Goal: Task Accomplishment & Management: Manage account settings

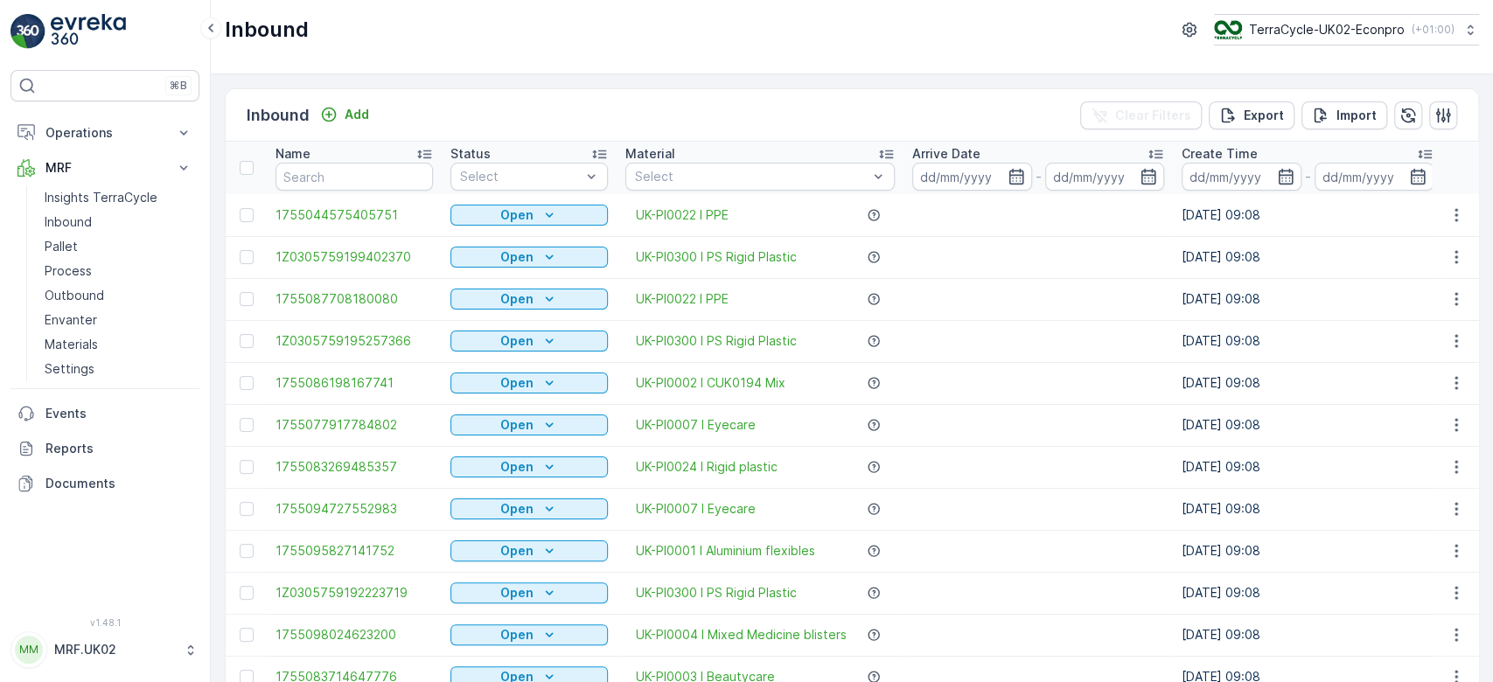
drag, startPoint x: 0, startPoint y: 0, endPoint x: 404, endPoint y: 114, distance: 419.8
click at [404, 114] on div "Inbound Add Clear Filters Export Import" at bounding box center [852, 115] width 1253 height 52
click at [58, 222] on p "Inbound" at bounding box center [68, 221] width 47 height 17
click at [357, 174] on input "text" at bounding box center [354, 177] width 157 height 28
click at [480, 175] on div at bounding box center [520, 177] width 124 height 14
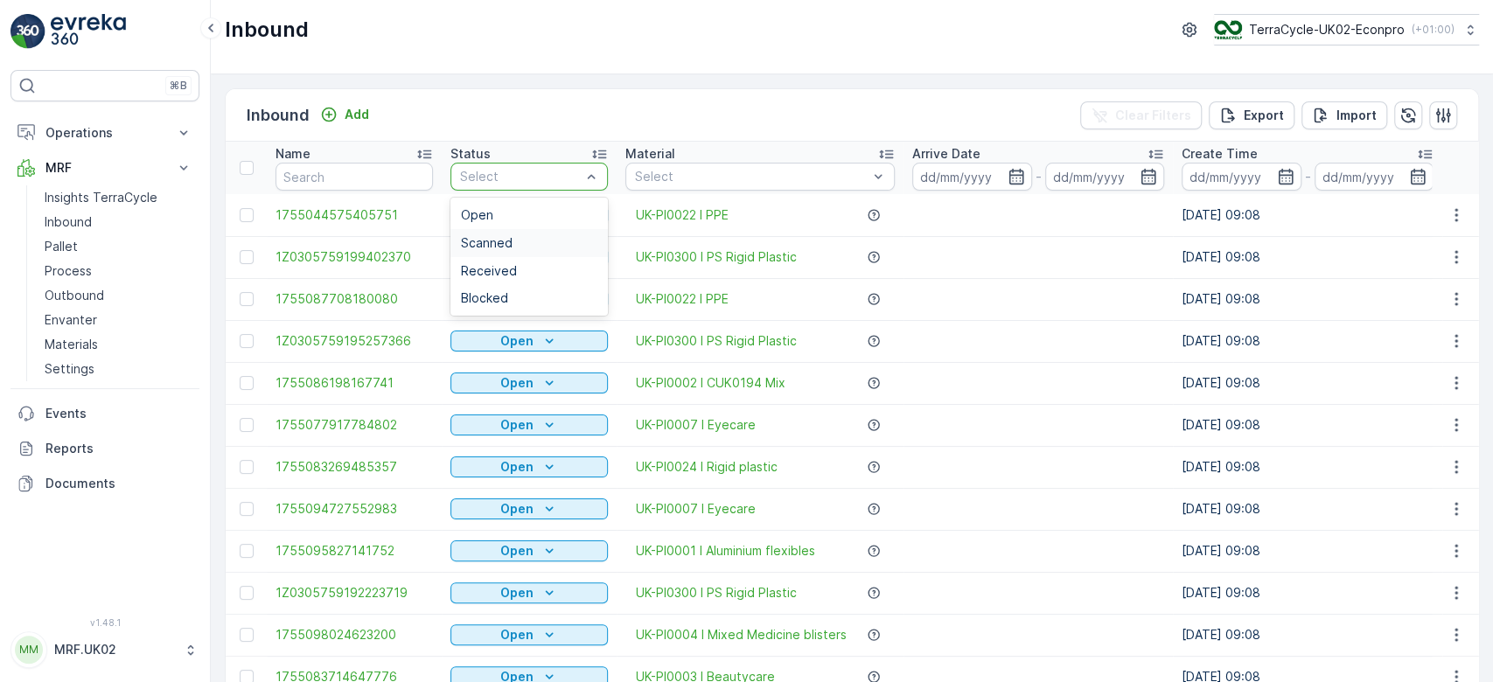
click at [485, 242] on span "Scanned" at bounding box center [487, 243] width 52 height 14
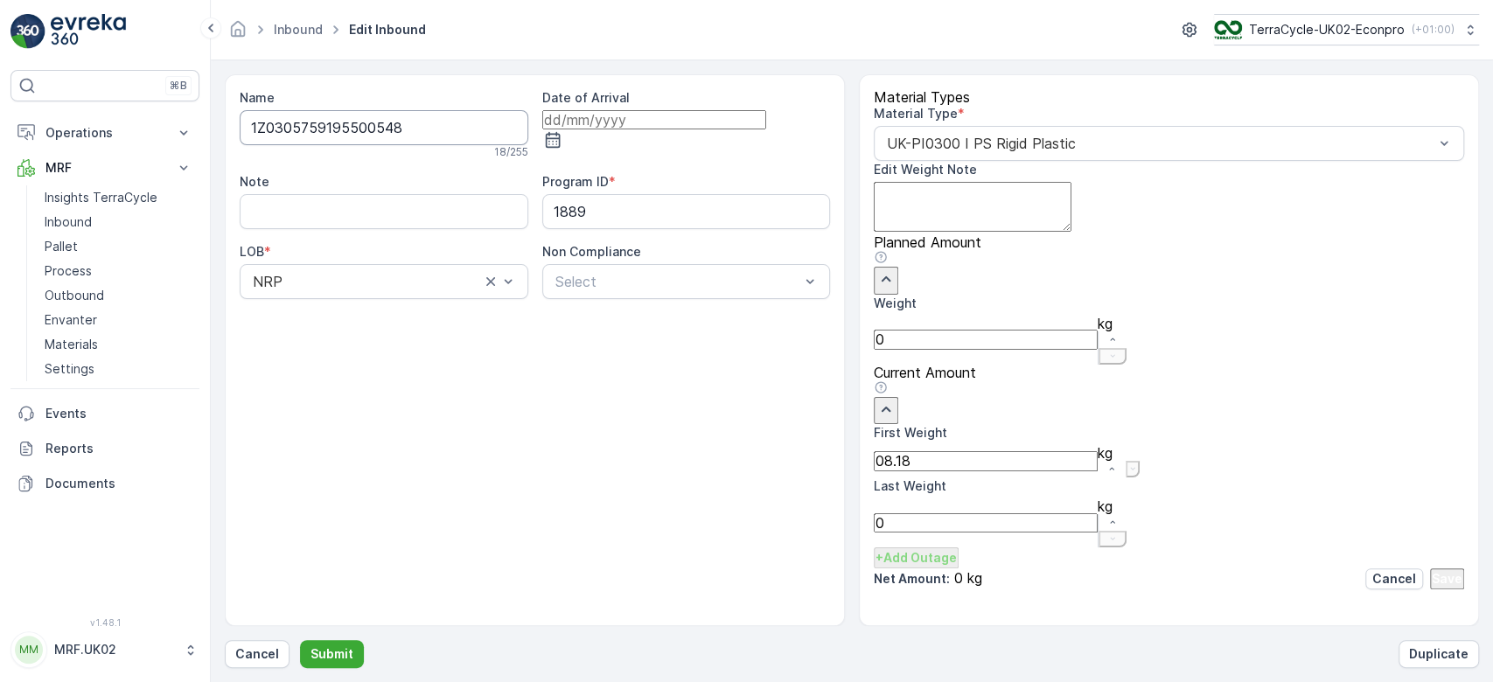
click at [300, 640] on button "Submit" at bounding box center [332, 654] width 64 height 28
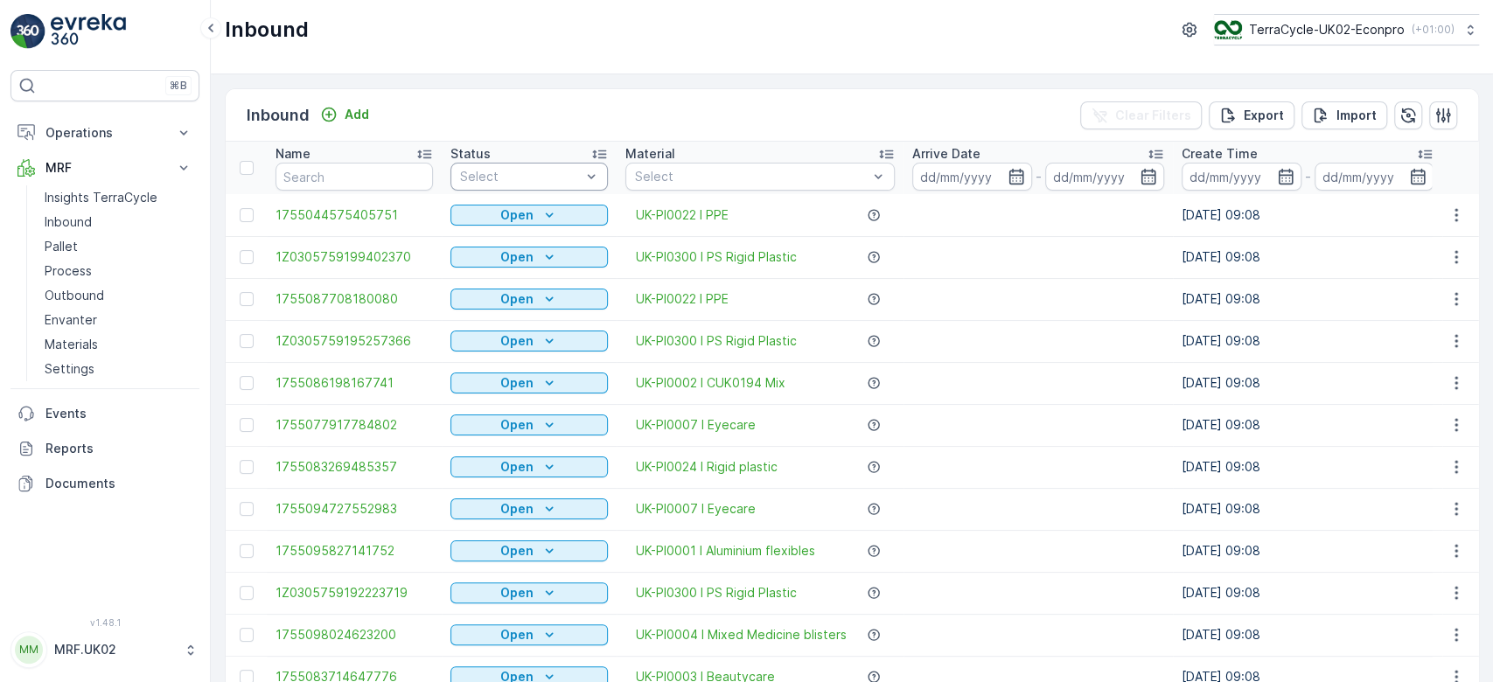
click at [496, 171] on div at bounding box center [520, 177] width 124 height 14
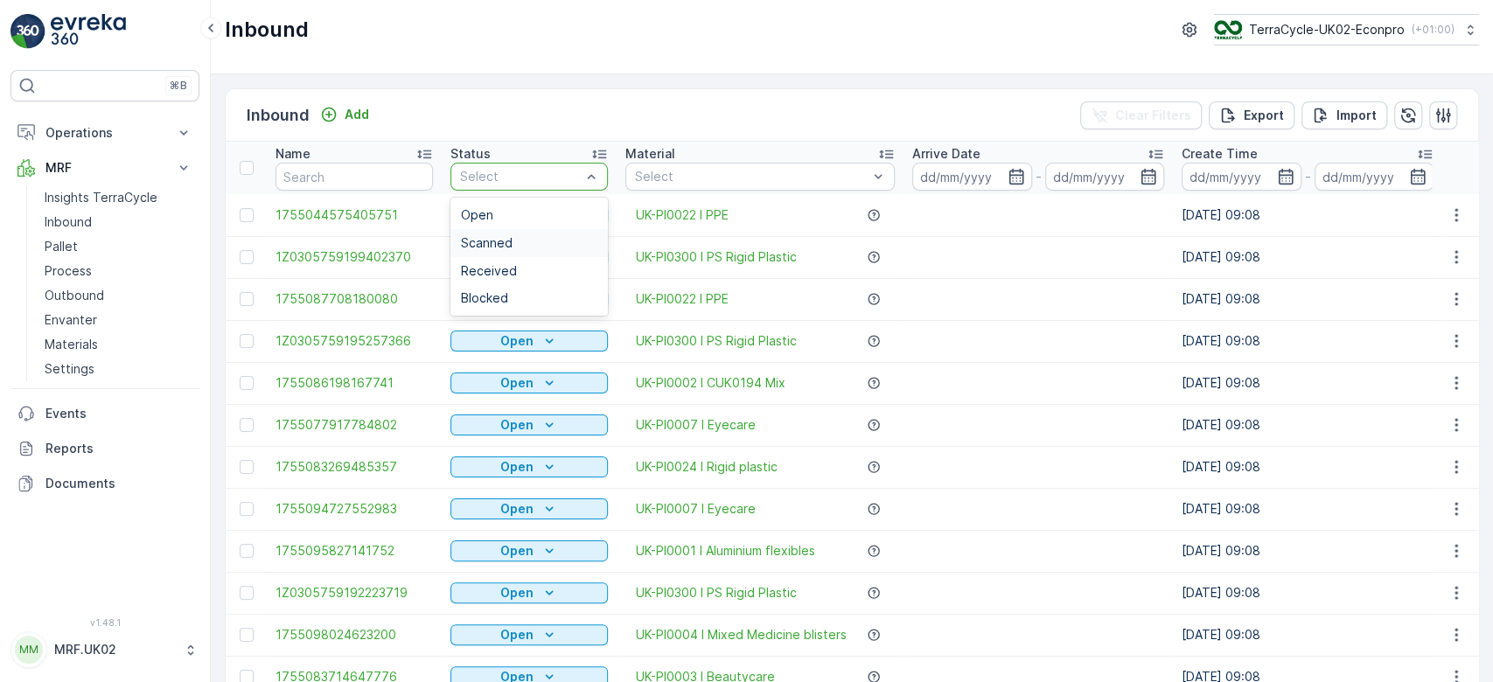
click at [497, 242] on span "Scanned" at bounding box center [487, 243] width 52 height 14
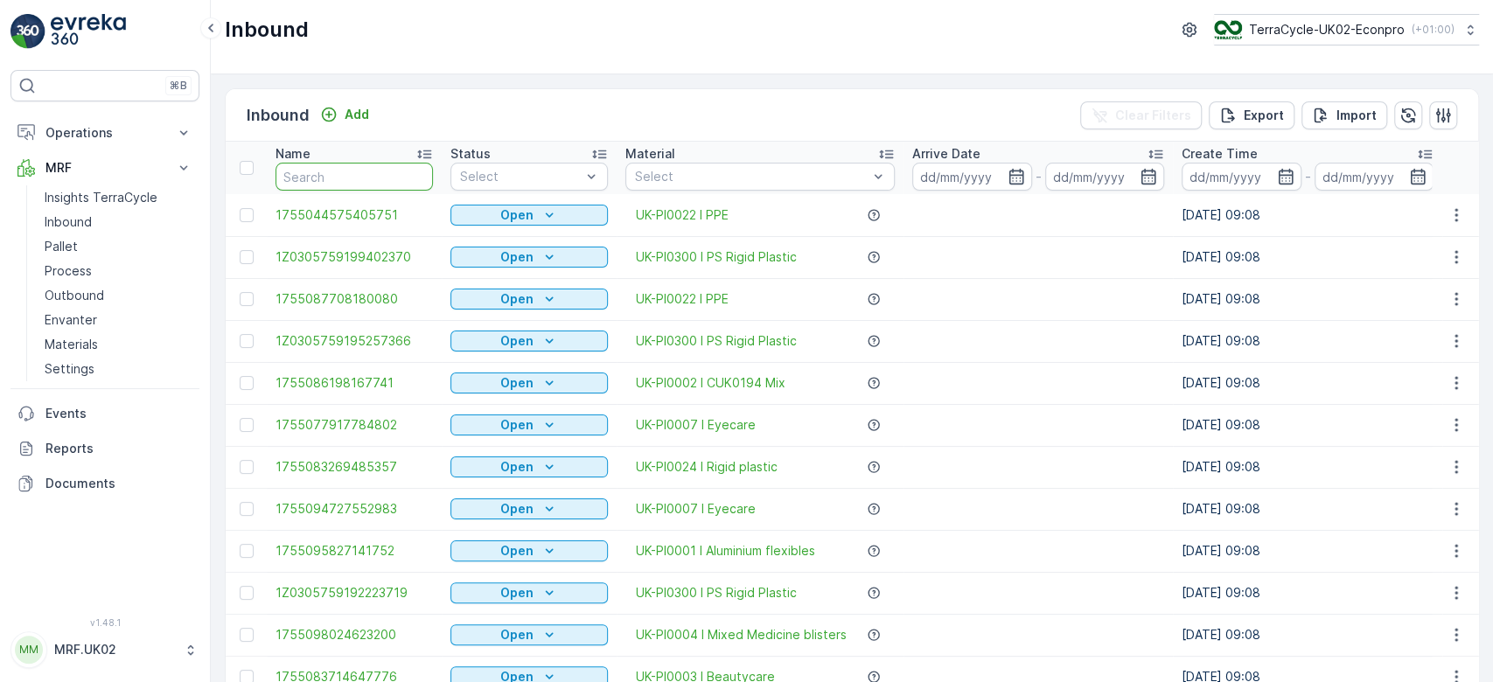
click at [292, 175] on input "text" at bounding box center [354, 177] width 157 height 28
click at [113, 273] on link "Process" at bounding box center [119, 271] width 162 height 24
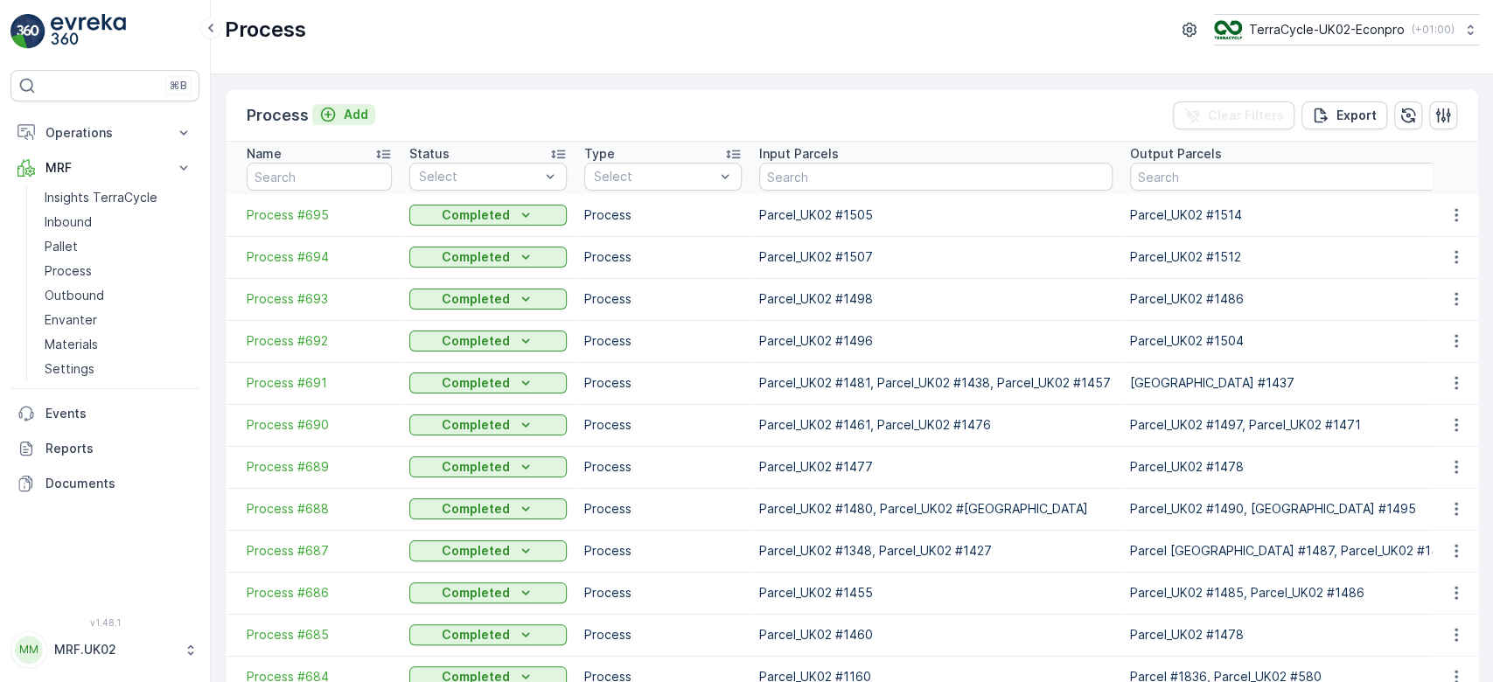
click at [359, 113] on p "Add" at bounding box center [356, 114] width 24 height 17
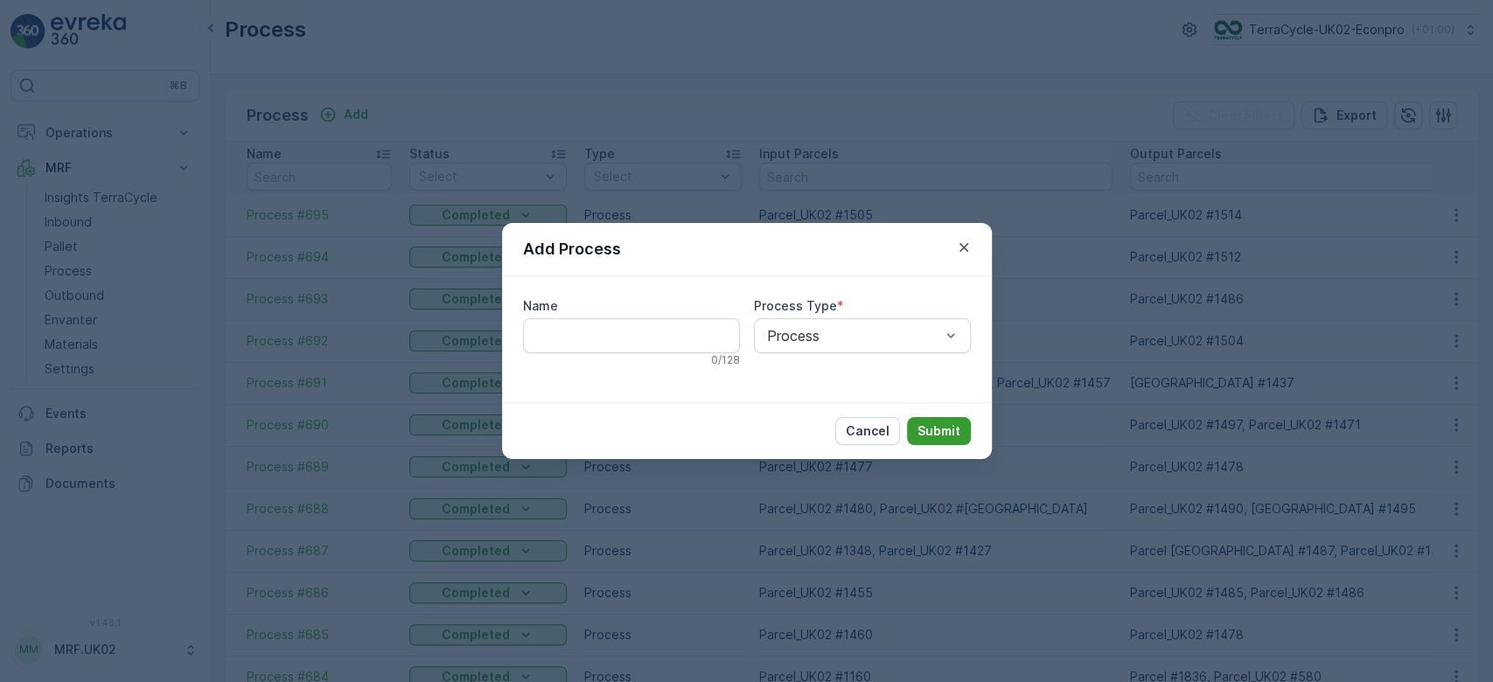
click at [945, 431] on p "Submit" at bounding box center [939, 430] width 43 height 17
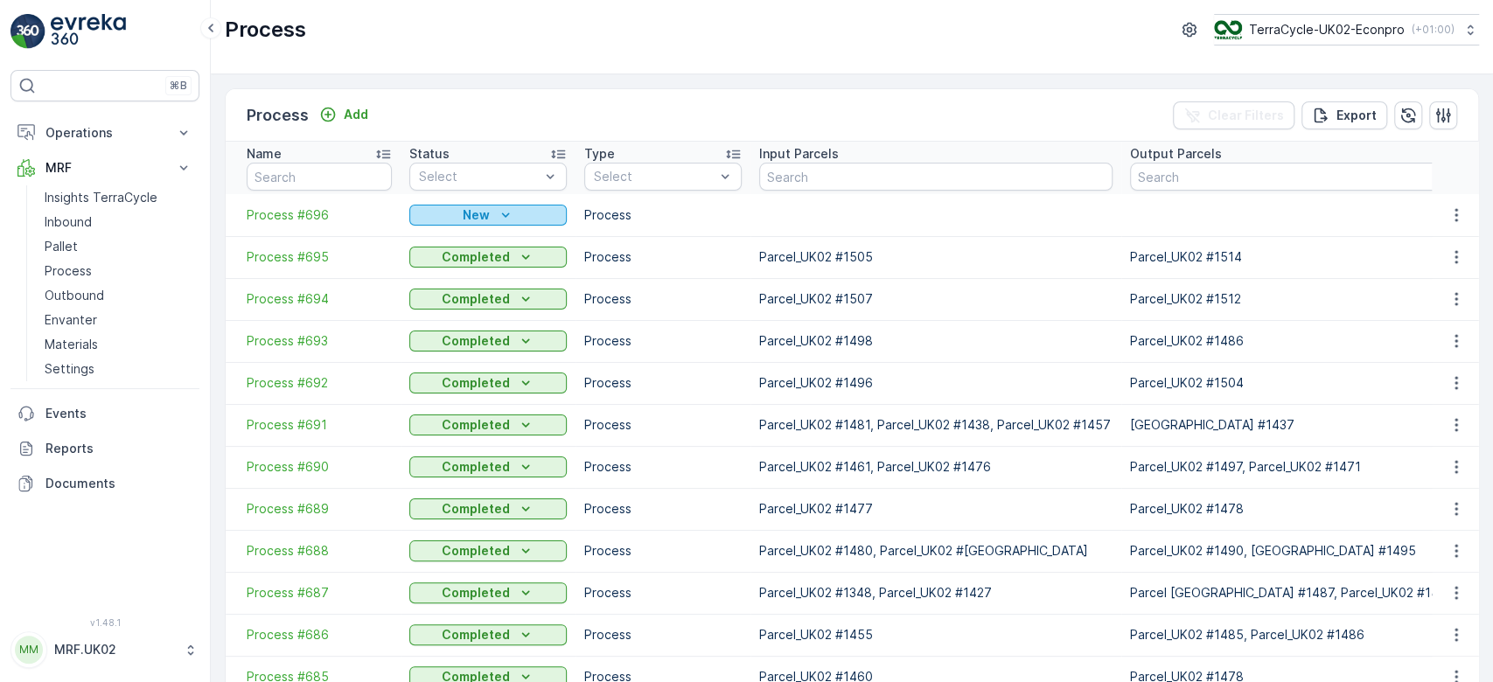
click at [450, 220] on div "New" at bounding box center [487, 214] width 143 height 17
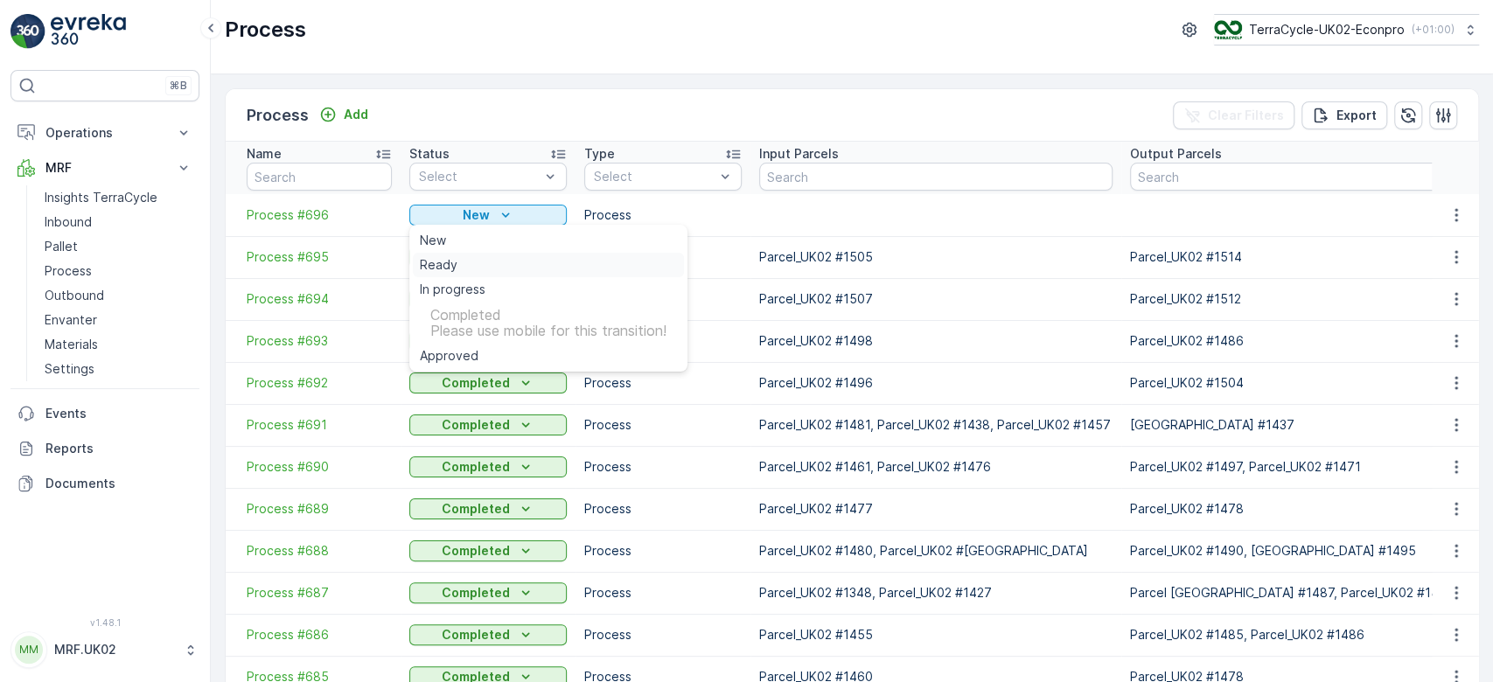
click at [445, 260] on span "Ready" at bounding box center [439, 264] width 38 height 17
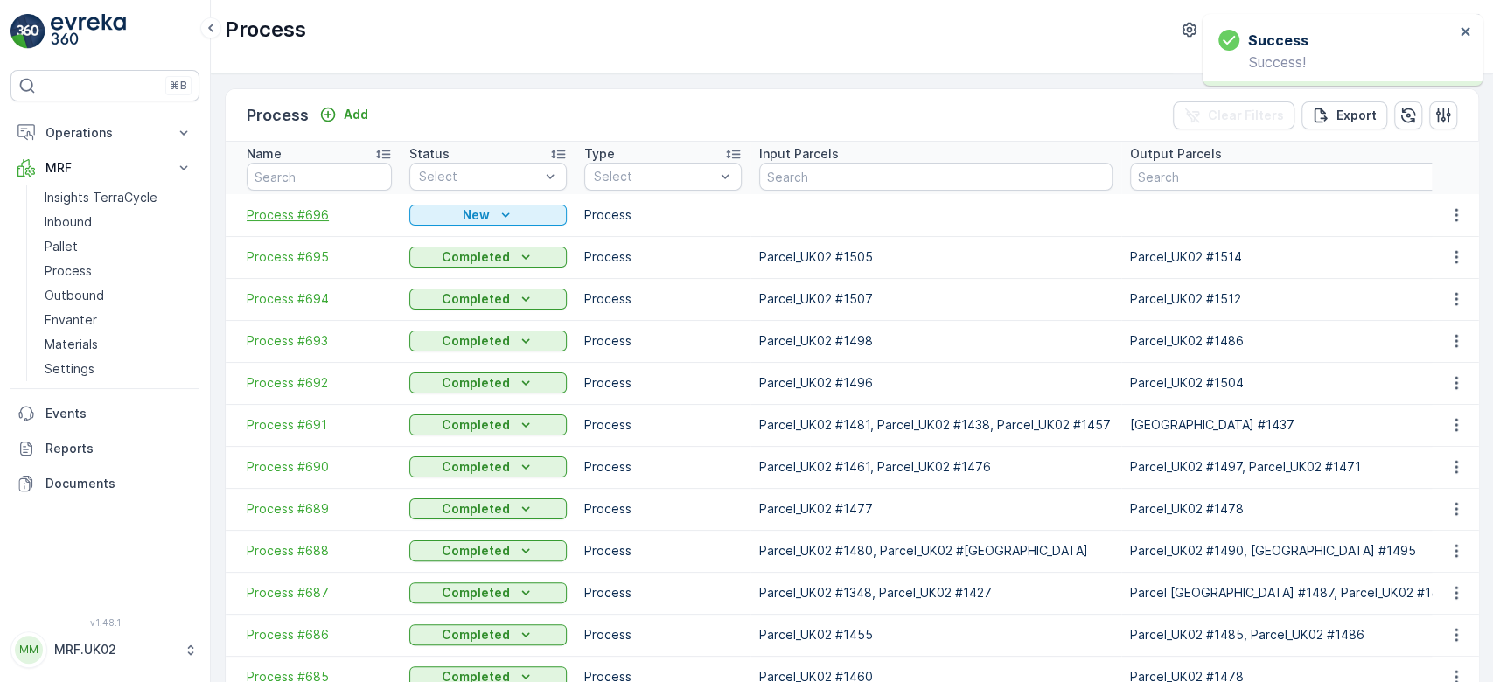
click at [311, 214] on span "Process #696" at bounding box center [319, 214] width 145 height 17
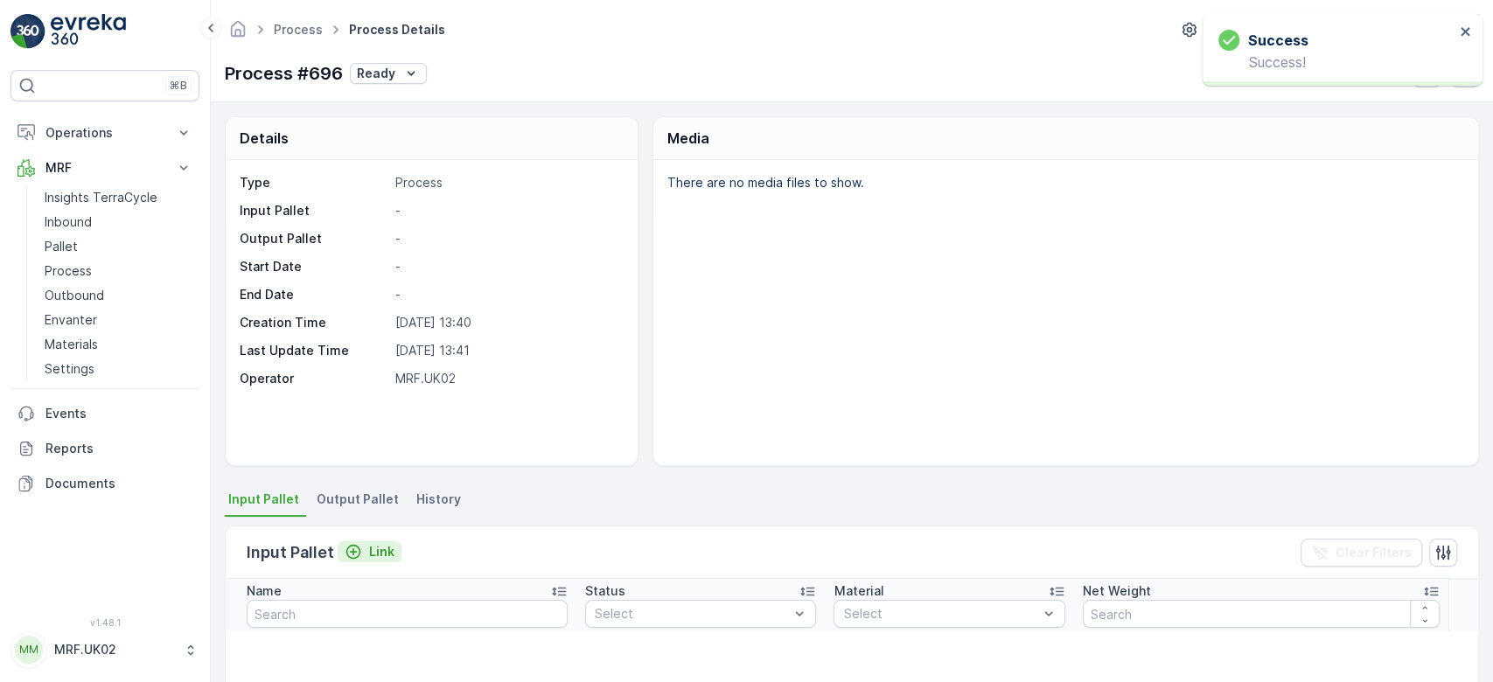
click at [373, 556] on p "Link" at bounding box center [381, 551] width 25 height 17
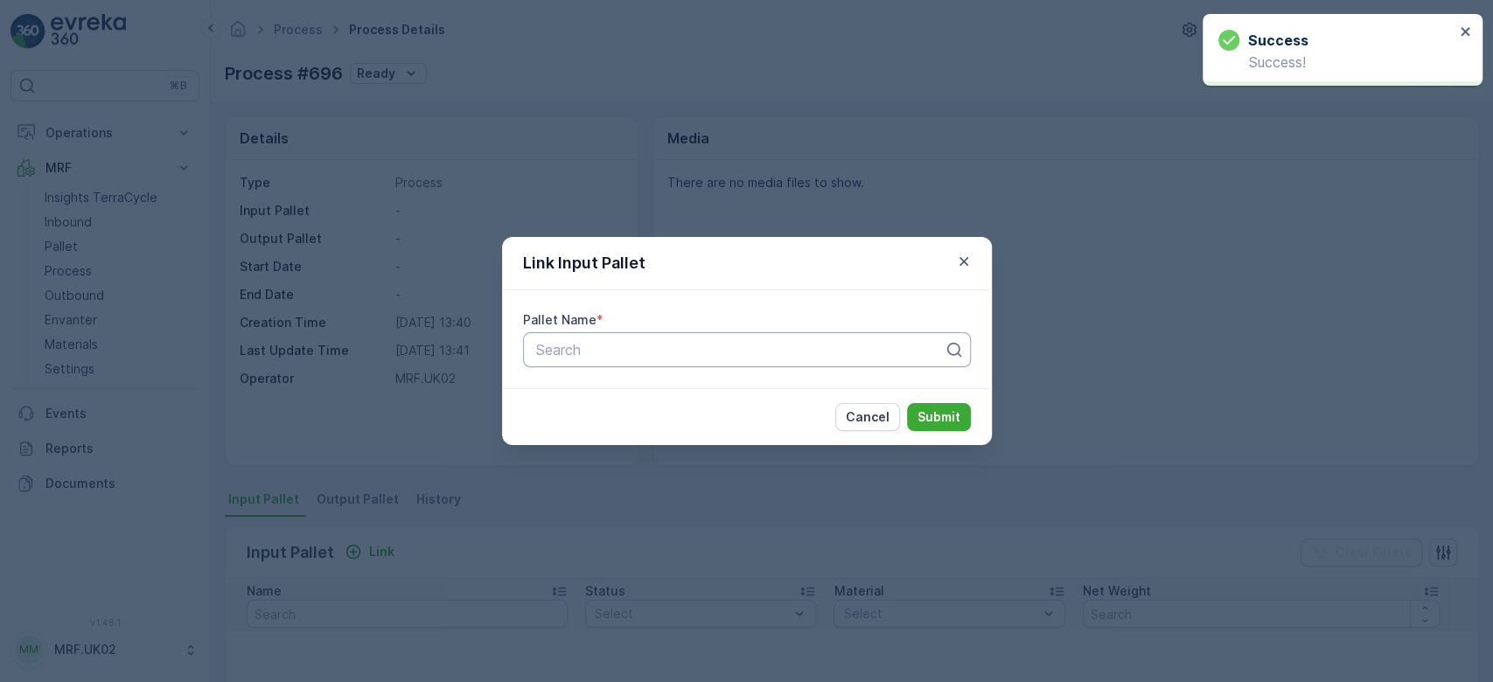
click at [580, 351] on div at bounding box center [739, 350] width 411 height 16
type input "1312"
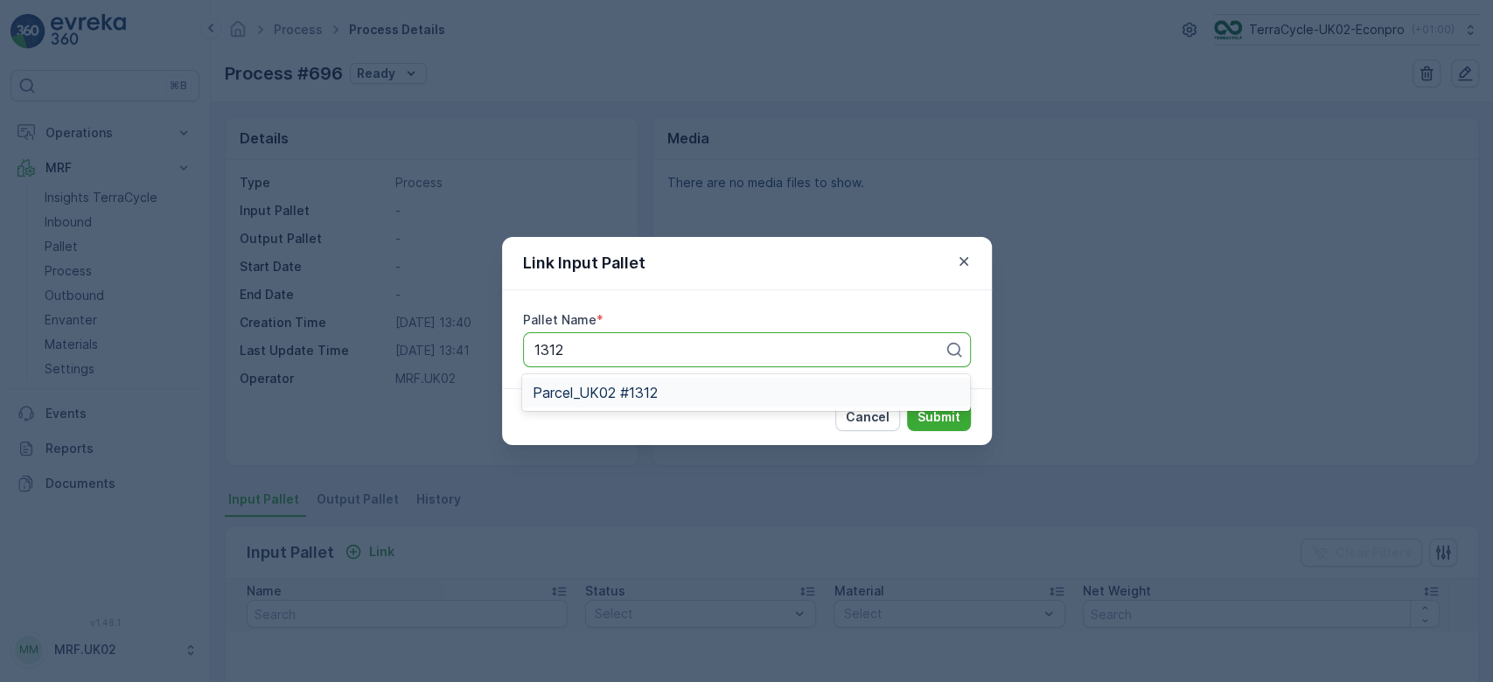
click at [618, 390] on span "Parcel_UK02 #1312" at bounding box center [595, 393] width 125 height 16
click at [946, 422] on p "Submit" at bounding box center [939, 416] width 43 height 17
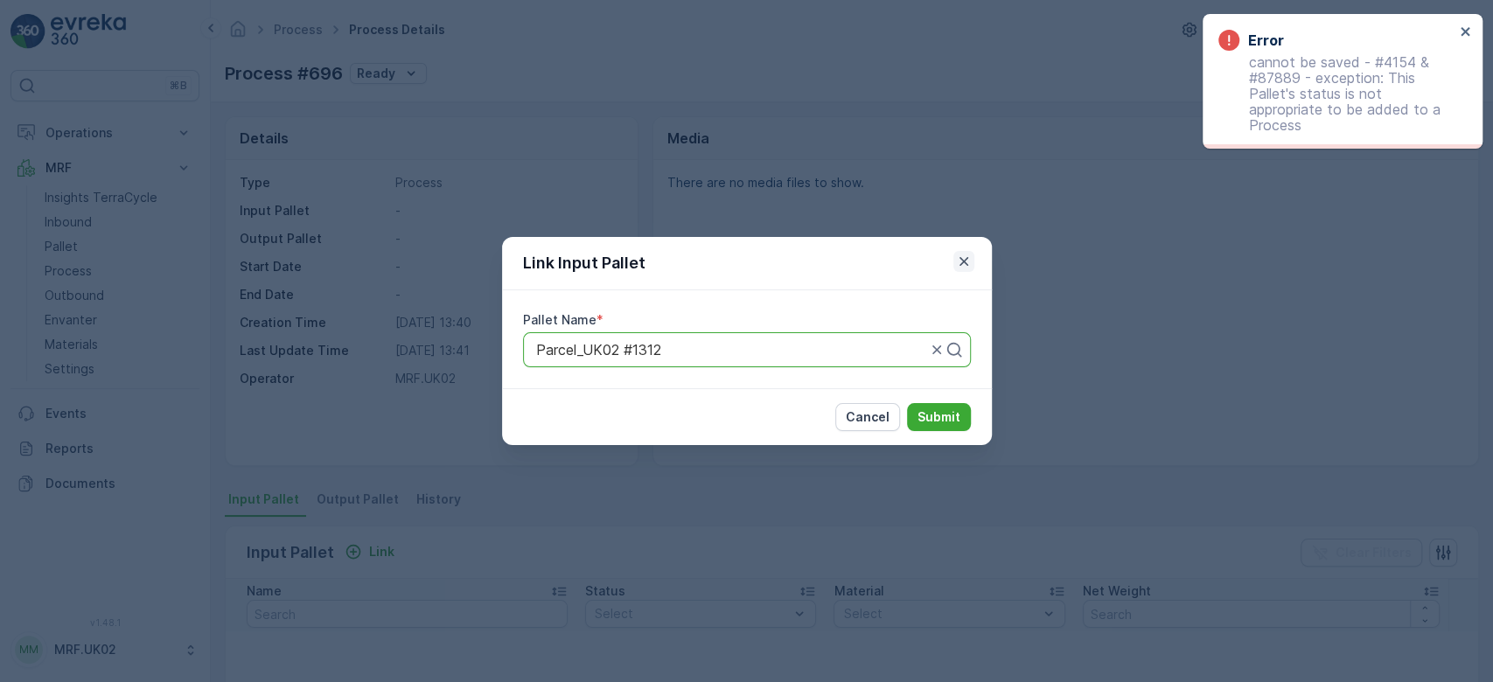
click at [962, 265] on icon "button" at bounding box center [963, 261] width 17 height 17
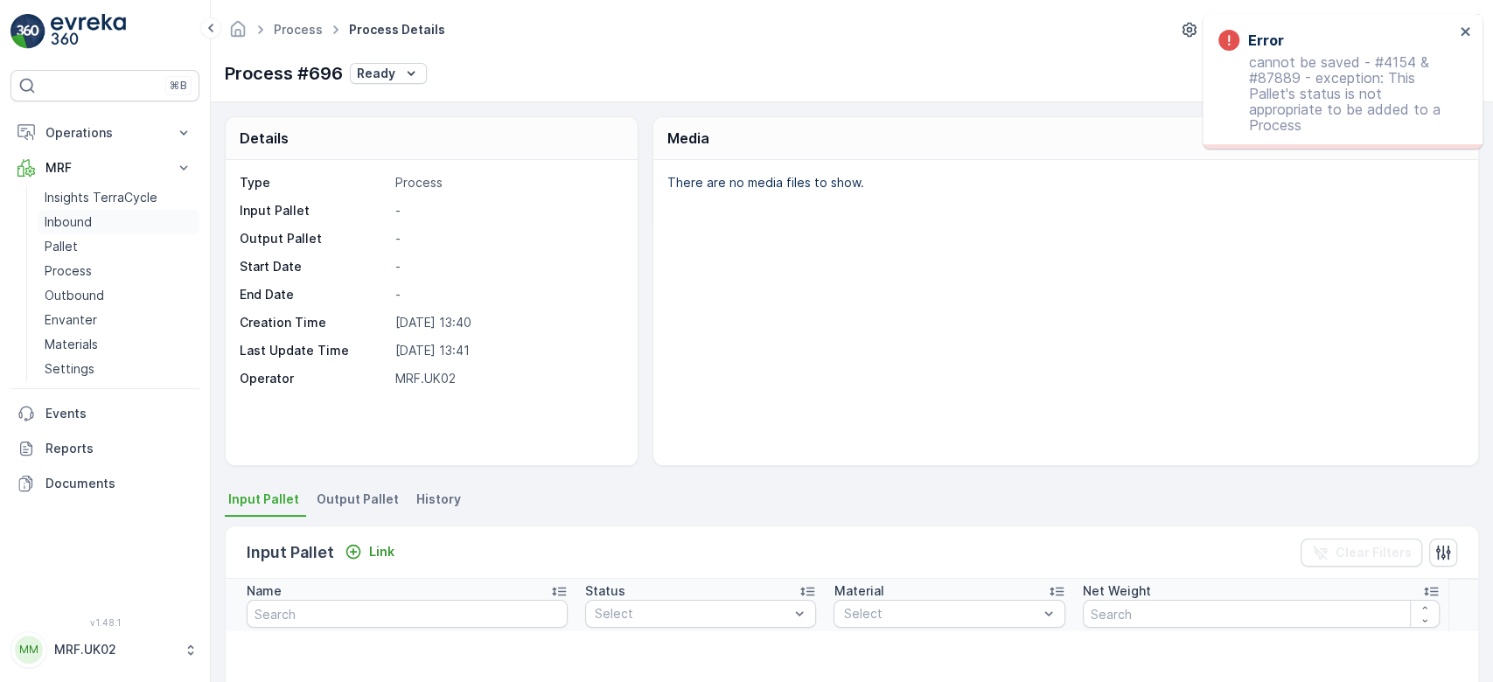
click at [117, 220] on link "Inbound" at bounding box center [119, 222] width 162 height 24
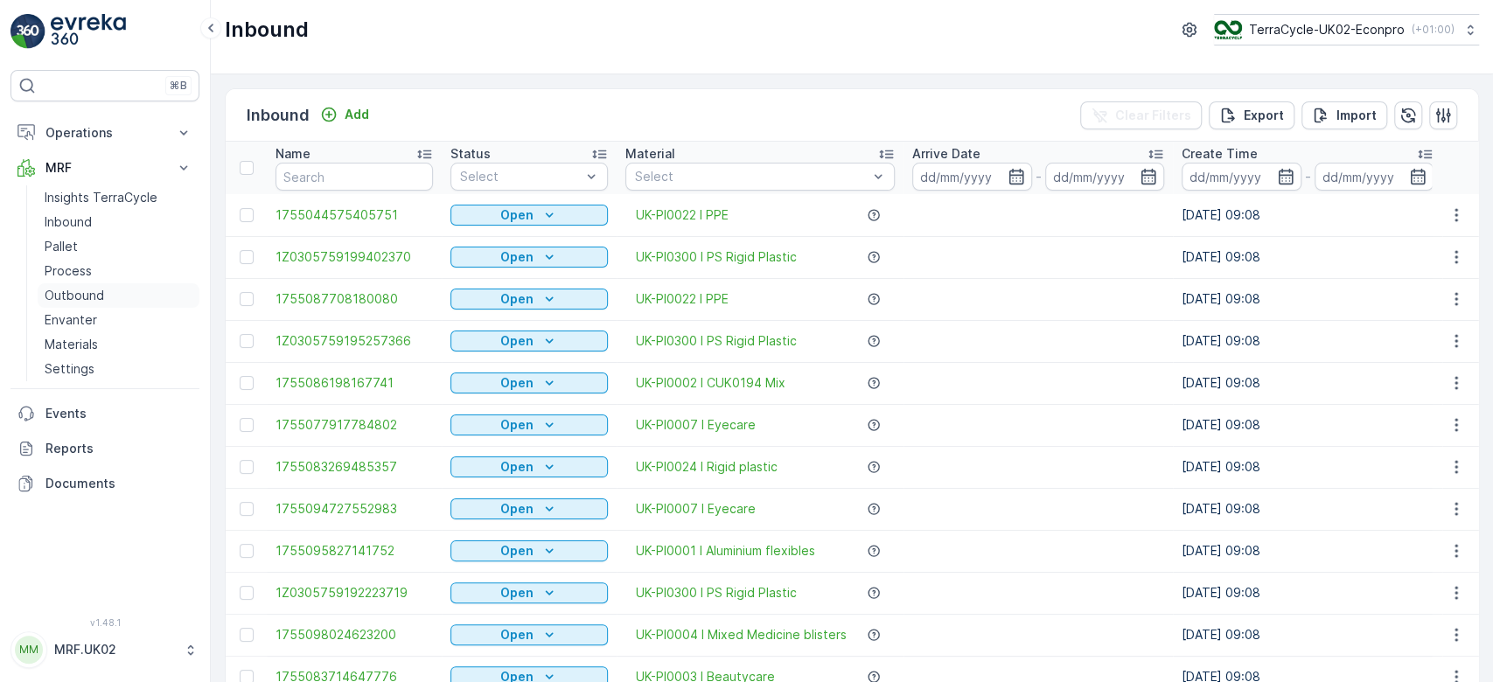
click at [111, 304] on link "Outbound" at bounding box center [119, 295] width 162 height 24
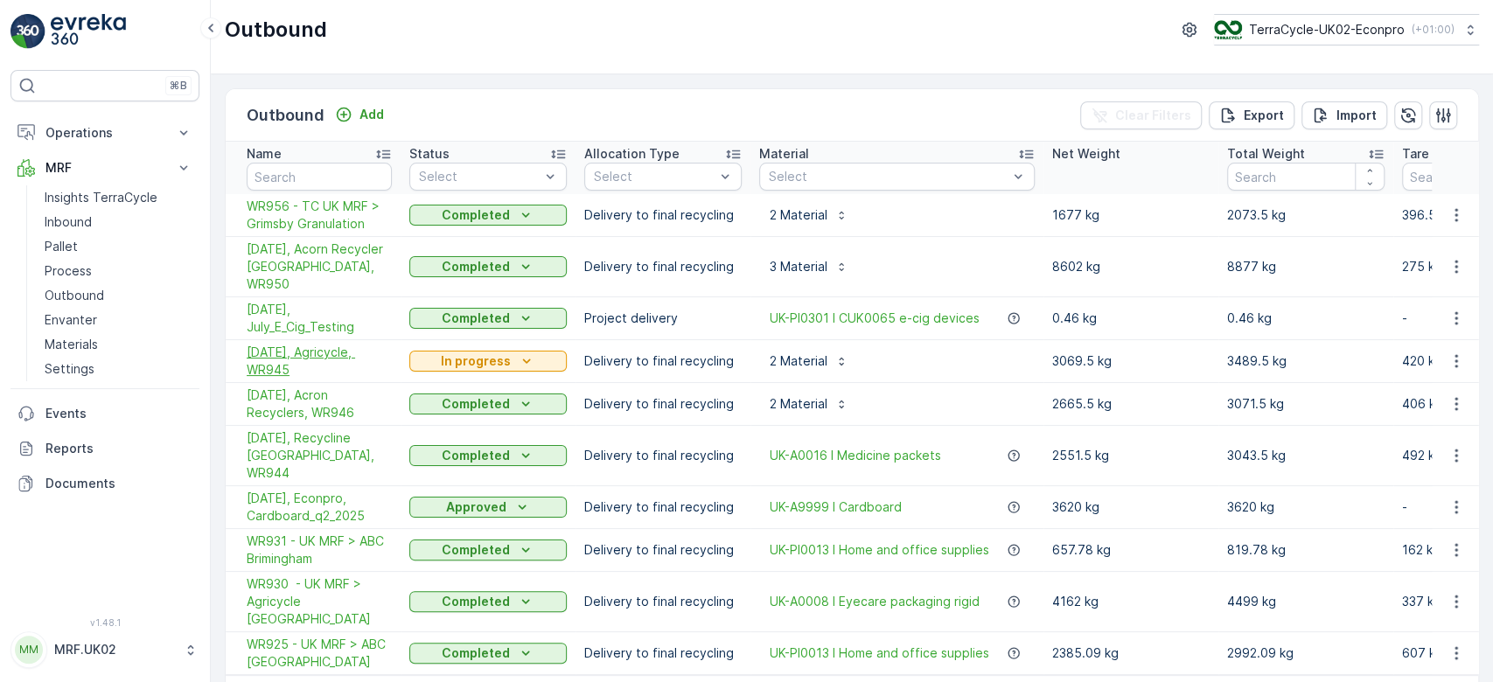
click at [339, 344] on span "[DATE], Agricycle, WR945" at bounding box center [319, 361] width 145 height 35
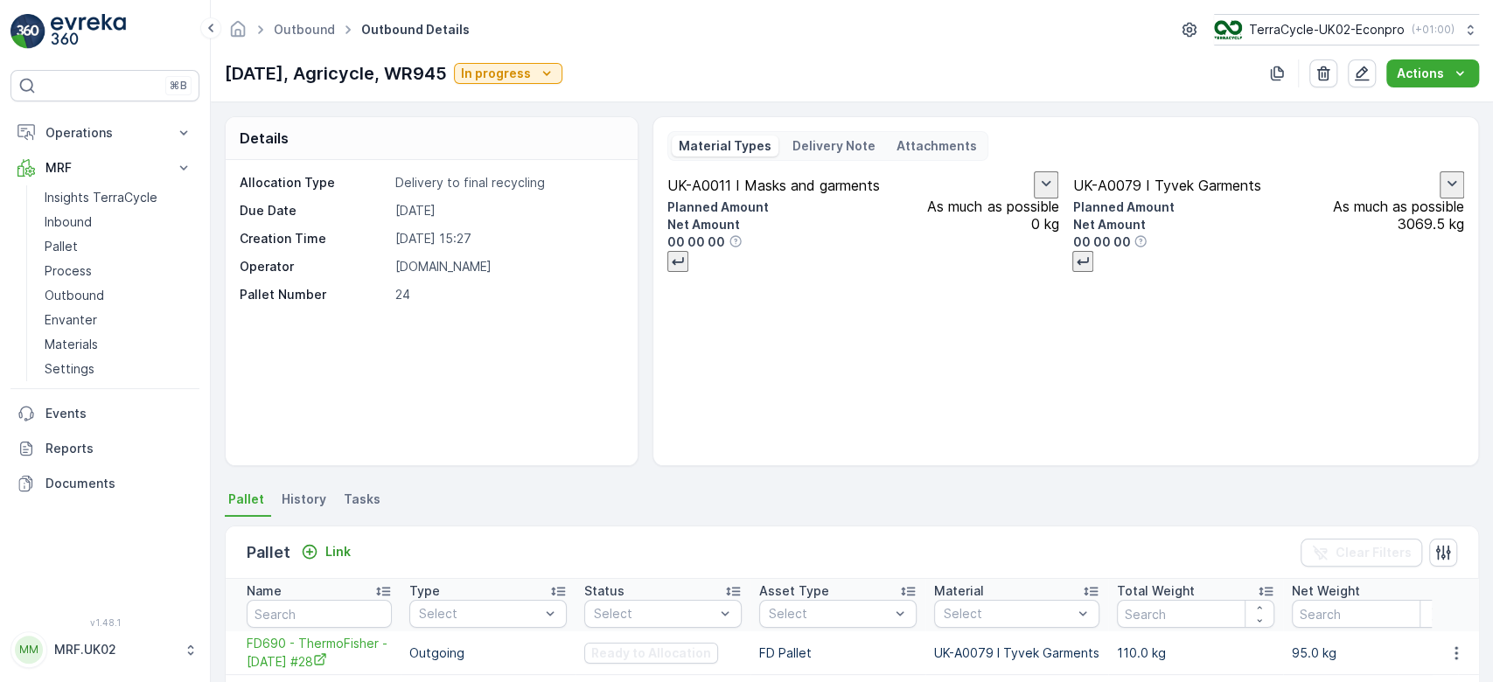
click at [594, 533] on div "Pallet Link Clear Filters" at bounding box center [852, 553] width 1253 height 52
click at [85, 215] on p "Inbound" at bounding box center [68, 221] width 47 height 17
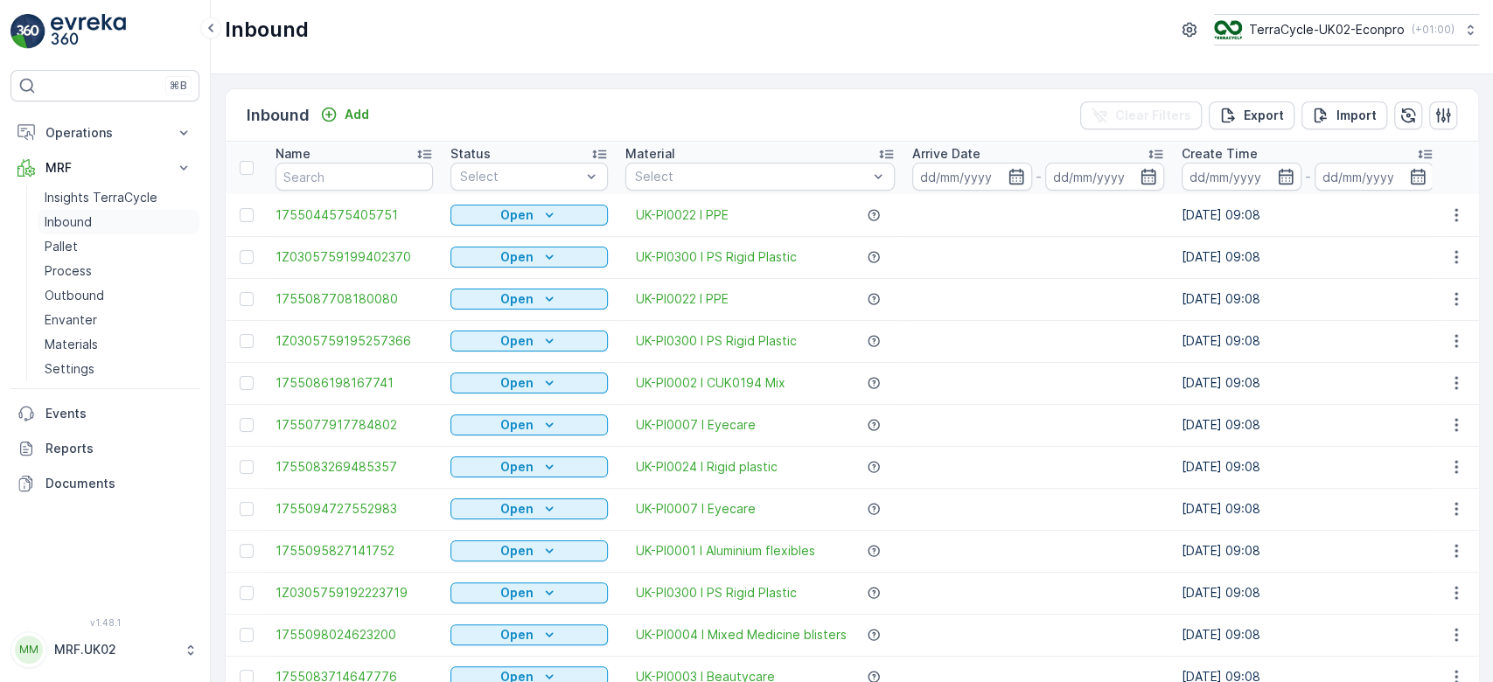
click at [110, 220] on link "Inbound" at bounding box center [119, 222] width 162 height 24
click at [567, 107] on div "Inbound Add Clear Filters Export Import" at bounding box center [852, 115] width 1253 height 52
click at [87, 262] on p "Process" at bounding box center [68, 270] width 47 height 17
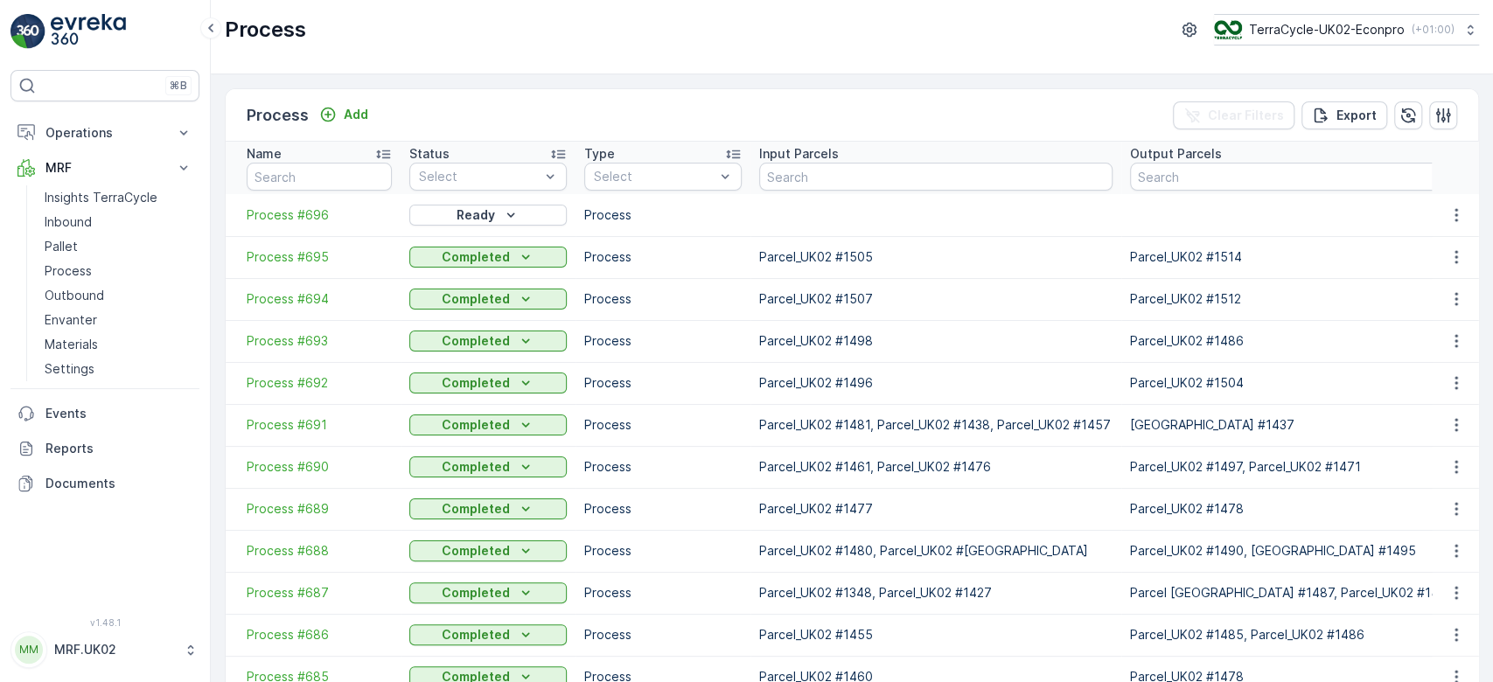
click at [454, 109] on div "Process Add Clear Filters Export" at bounding box center [852, 115] width 1253 height 52
click at [527, 104] on div "Process Add Clear Filters Export" at bounding box center [852, 115] width 1253 height 52
click at [476, 111] on div "Process Add Clear Filters Export" at bounding box center [852, 115] width 1253 height 52
click at [508, 123] on div "Process Add Clear Filters Export" at bounding box center [852, 115] width 1253 height 52
click at [98, 221] on link "Inbound" at bounding box center [119, 222] width 162 height 24
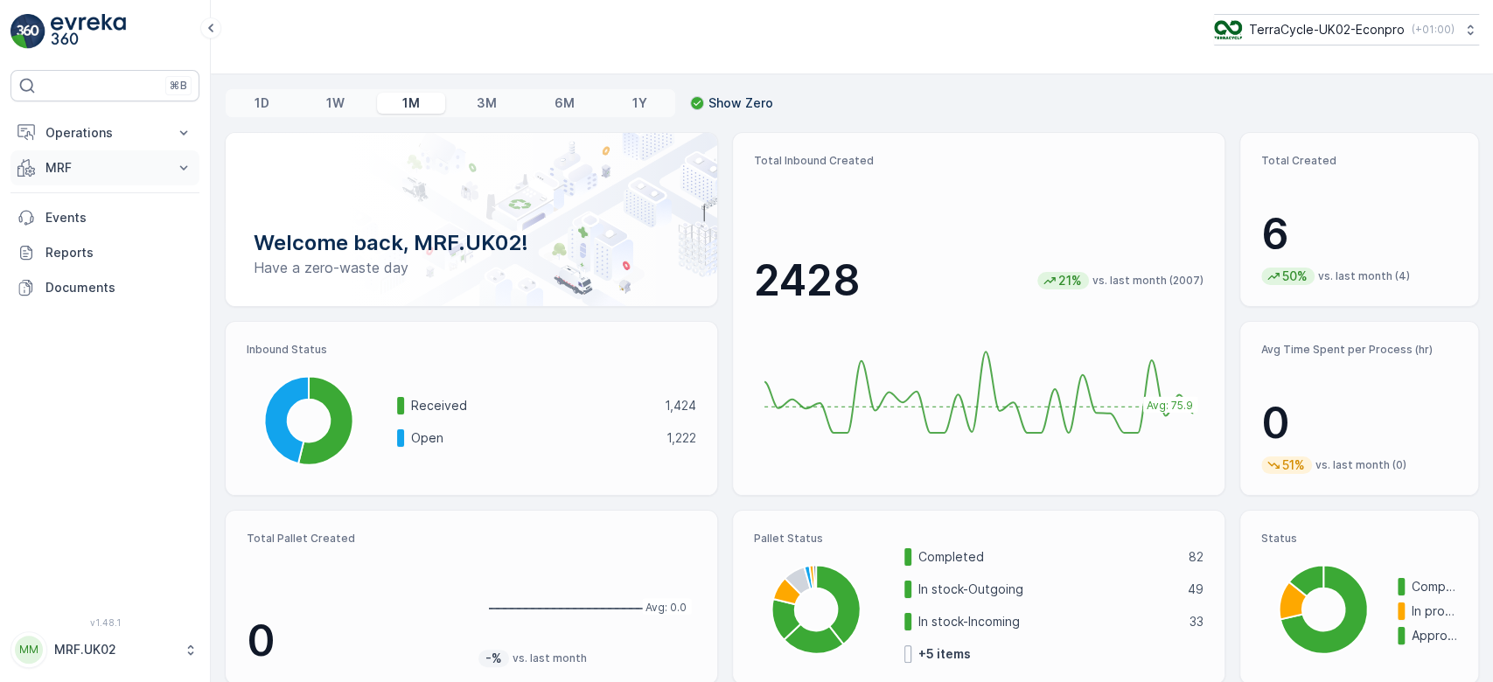
click at [168, 163] on button "MRF" at bounding box center [104, 167] width 189 height 35
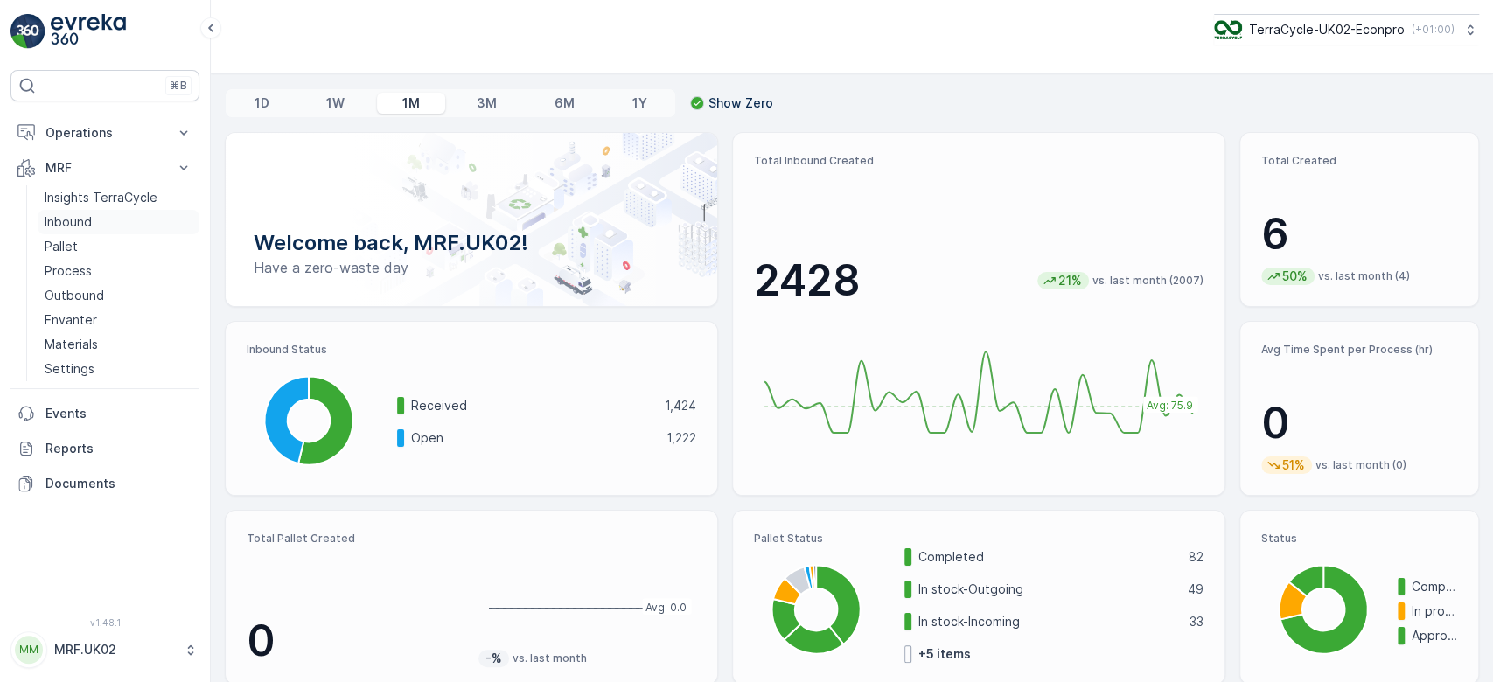
click at [135, 220] on link "Inbound" at bounding box center [119, 222] width 162 height 24
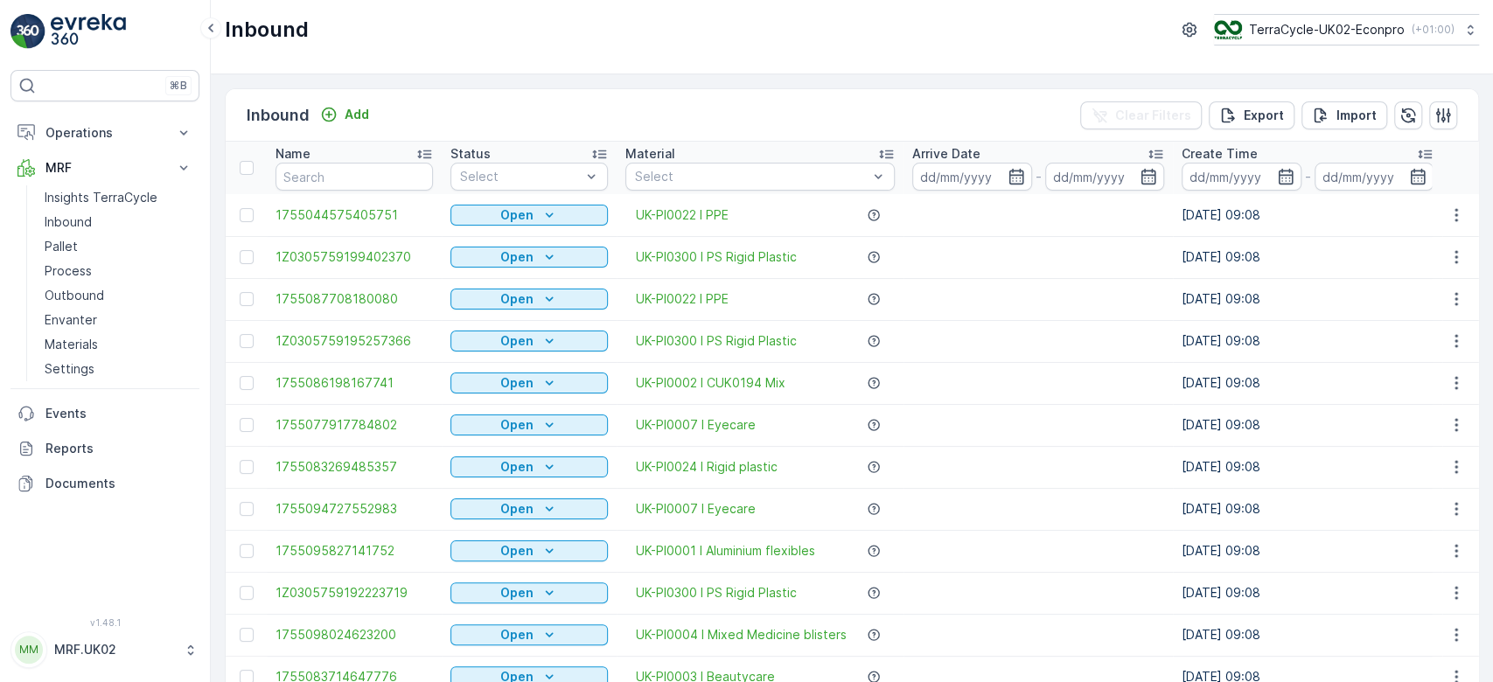
click at [457, 112] on div "Inbound Add Clear Filters Export Import" at bounding box center [852, 115] width 1253 height 52
click at [524, 115] on div "Inbound Add Clear Filters Export Import" at bounding box center [852, 115] width 1253 height 52
click at [407, 108] on div "Inbound Add Clear Filters Export Import" at bounding box center [852, 115] width 1253 height 52
click at [70, 238] on p "Pallet" at bounding box center [61, 246] width 33 height 17
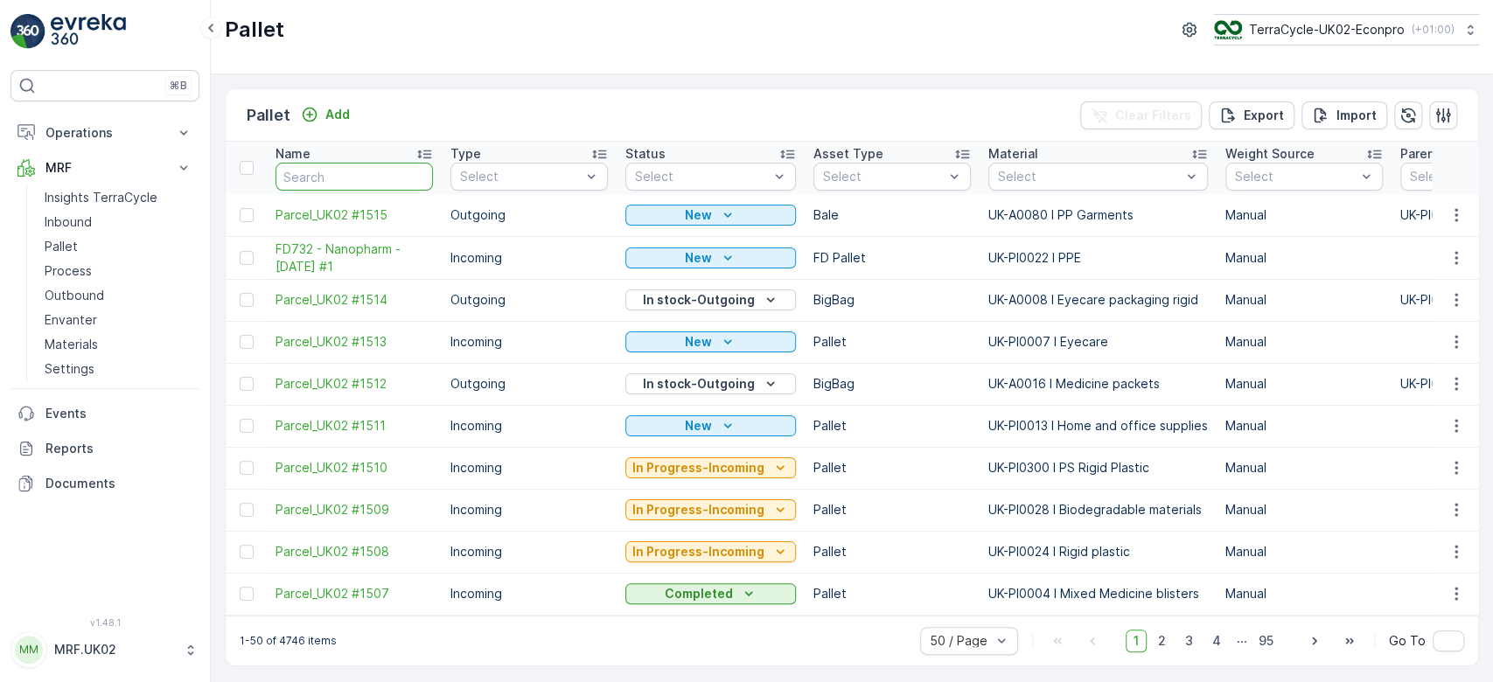
click at [363, 174] on input "text" at bounding box center [354, 177] width 157 height 28
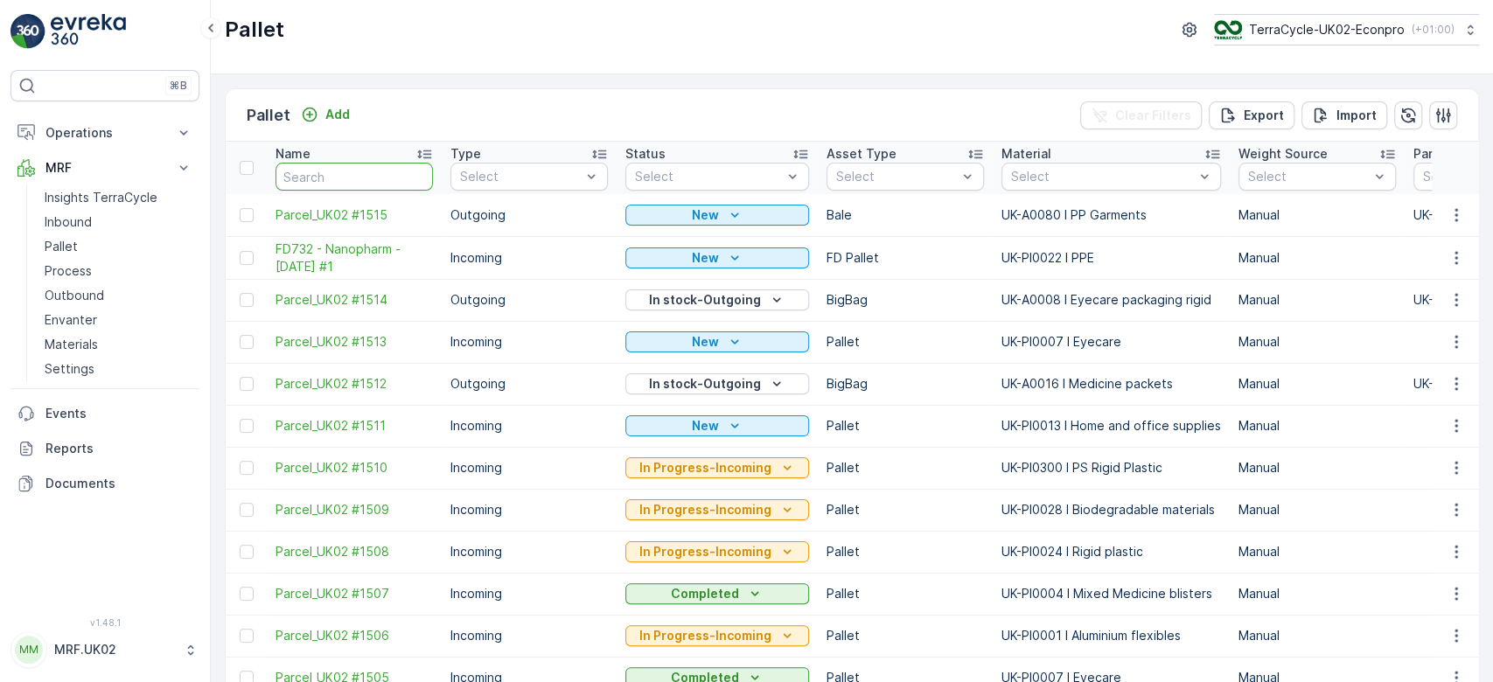
click at [363, 174] on input "text" at bounding box center [354, 177] width 157 height 28
type input "1508"
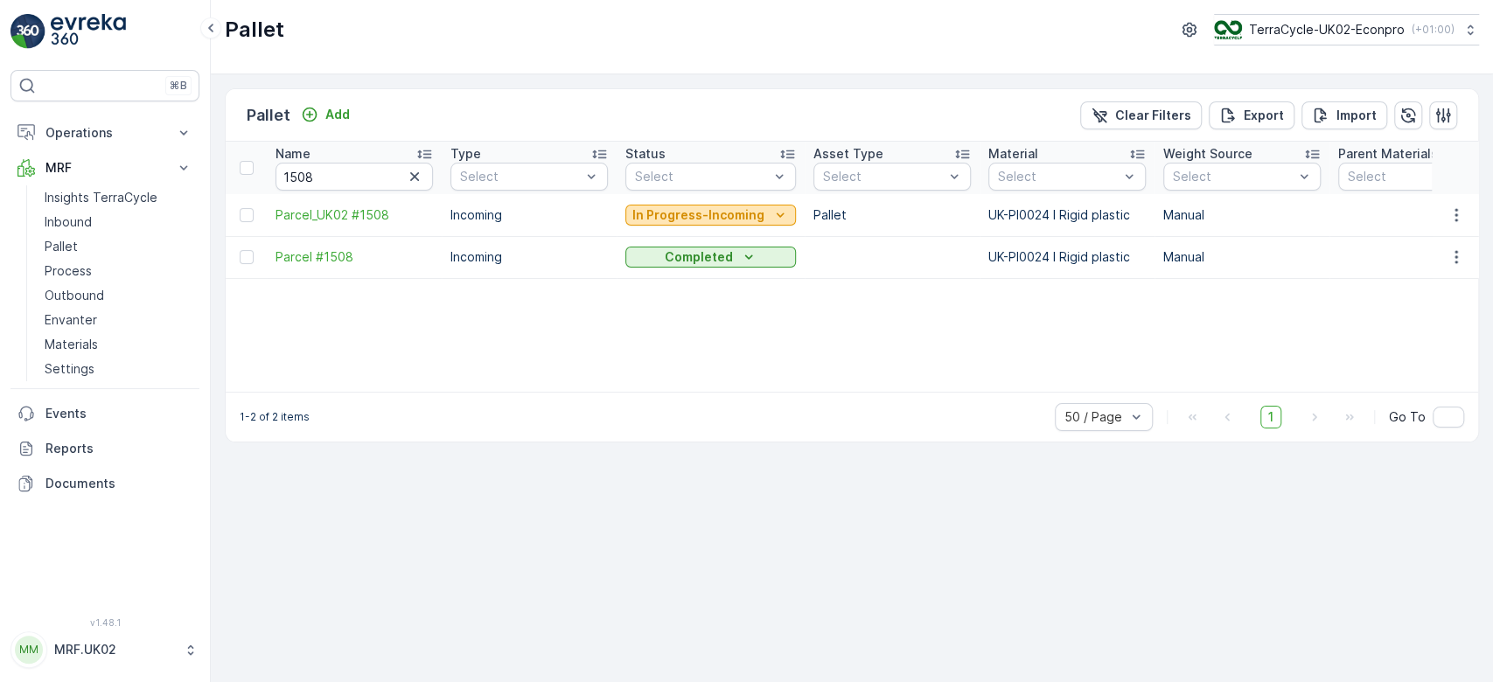
click at [725, 206] on p "In Progress-Incoming" at bounding box center [698, 214] width 132 height 17
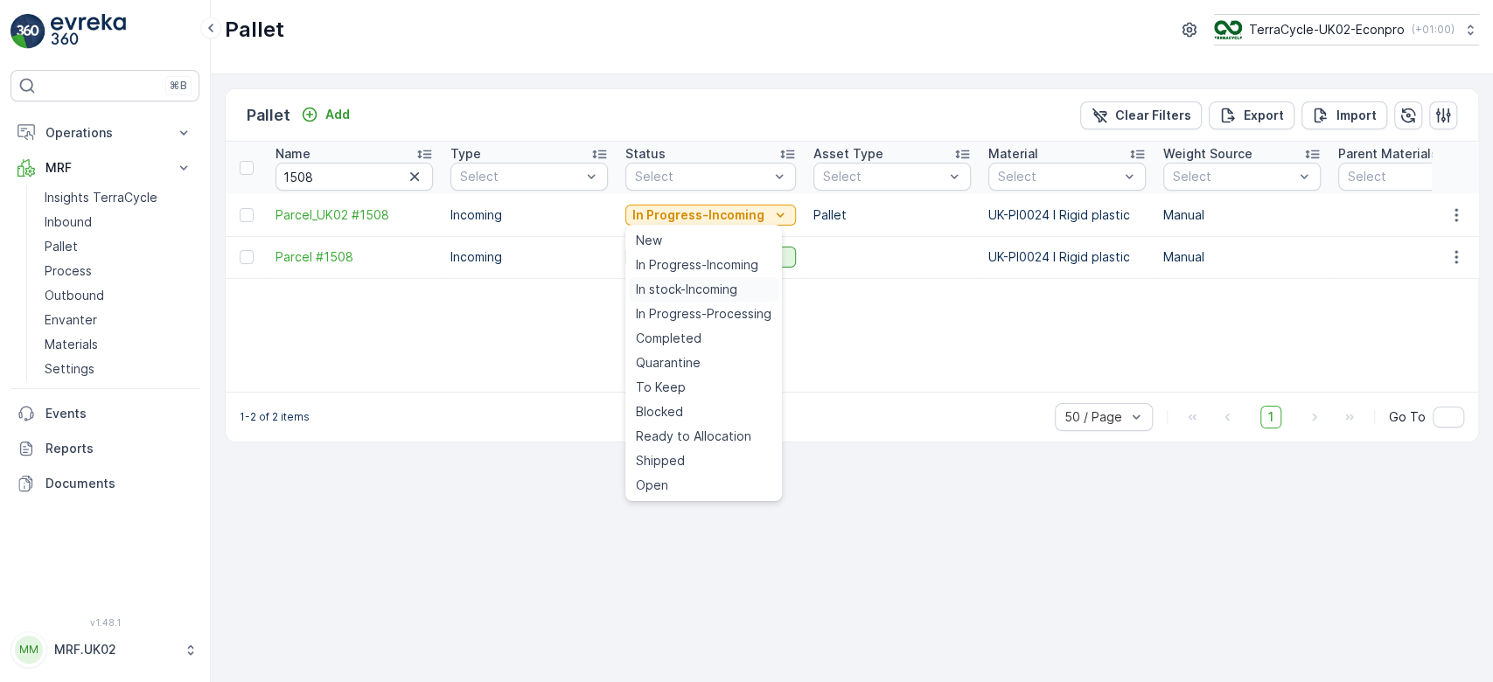
click at [679, 283] on span "In stock-Incoming" at bounding box center [686, 289] width 101 height 17
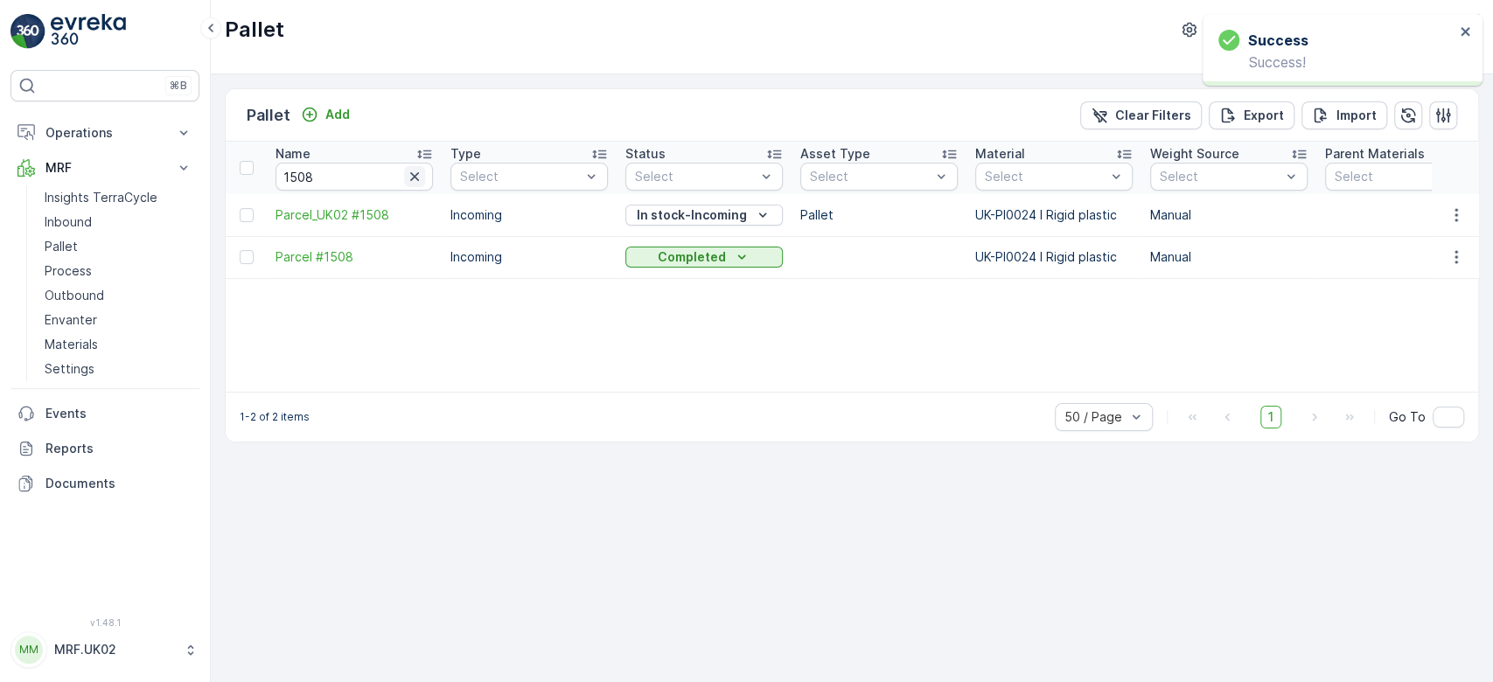
click at [409, 182] on icon "button" at bounding box center [414, 176] width 17 height 17
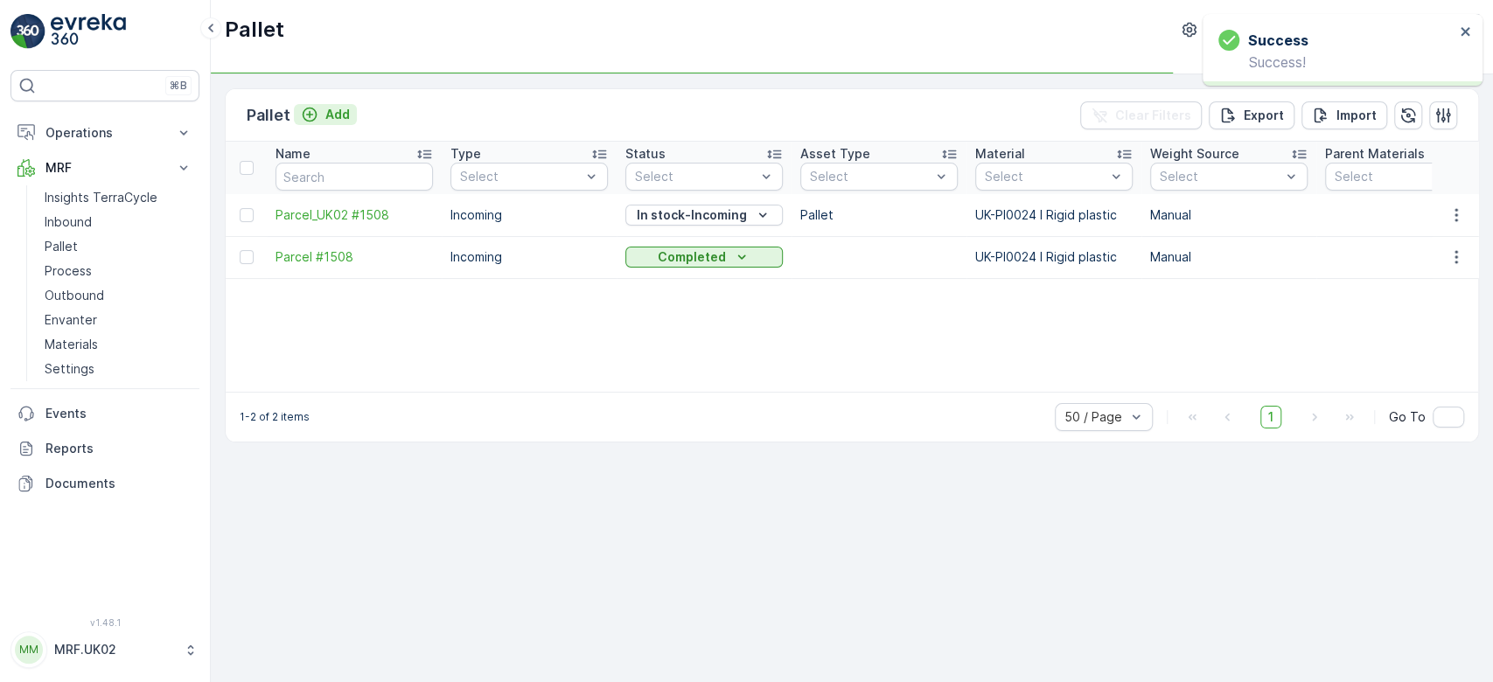
click at [344, 108] on p "Add" at bounding box center [337, 114] width 24 height 17
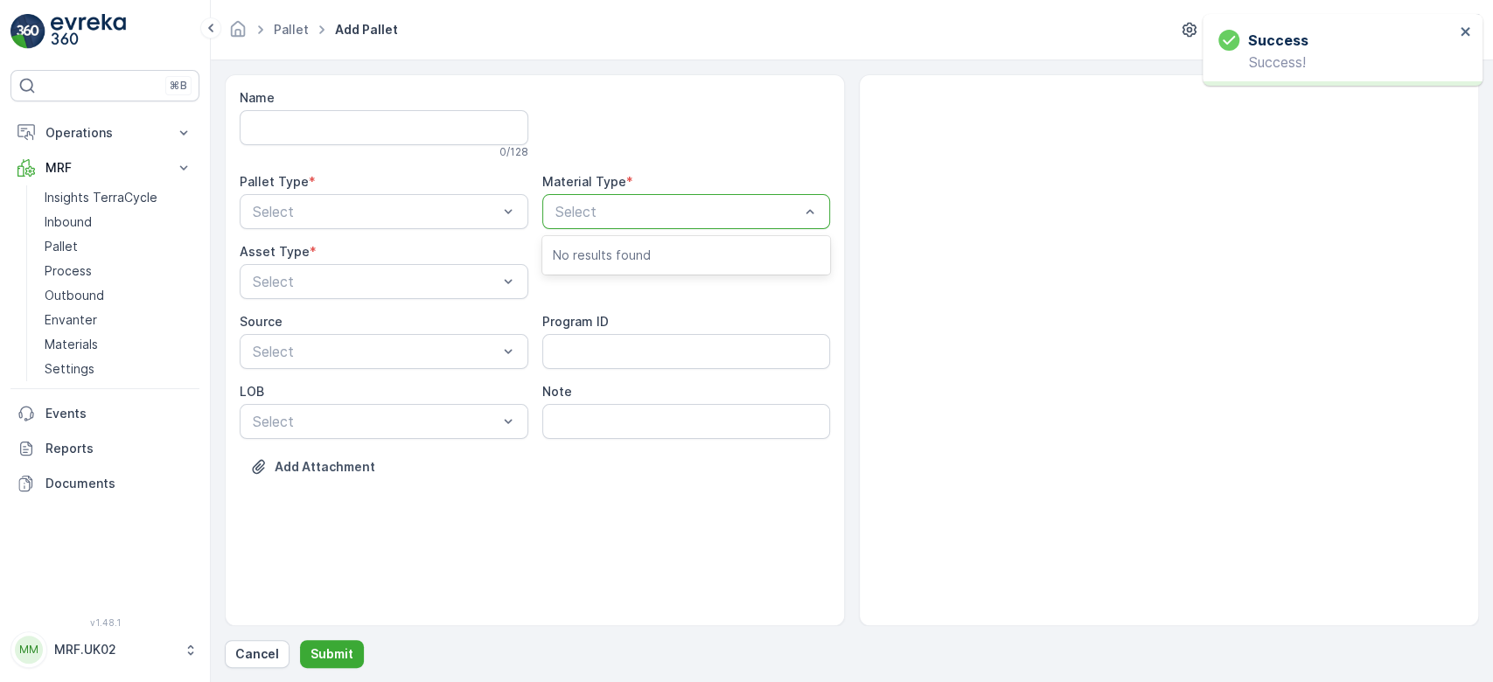
click at [728, 204] on div at bounding box center [678, 212] width 248 height 16
type input "pi0024"
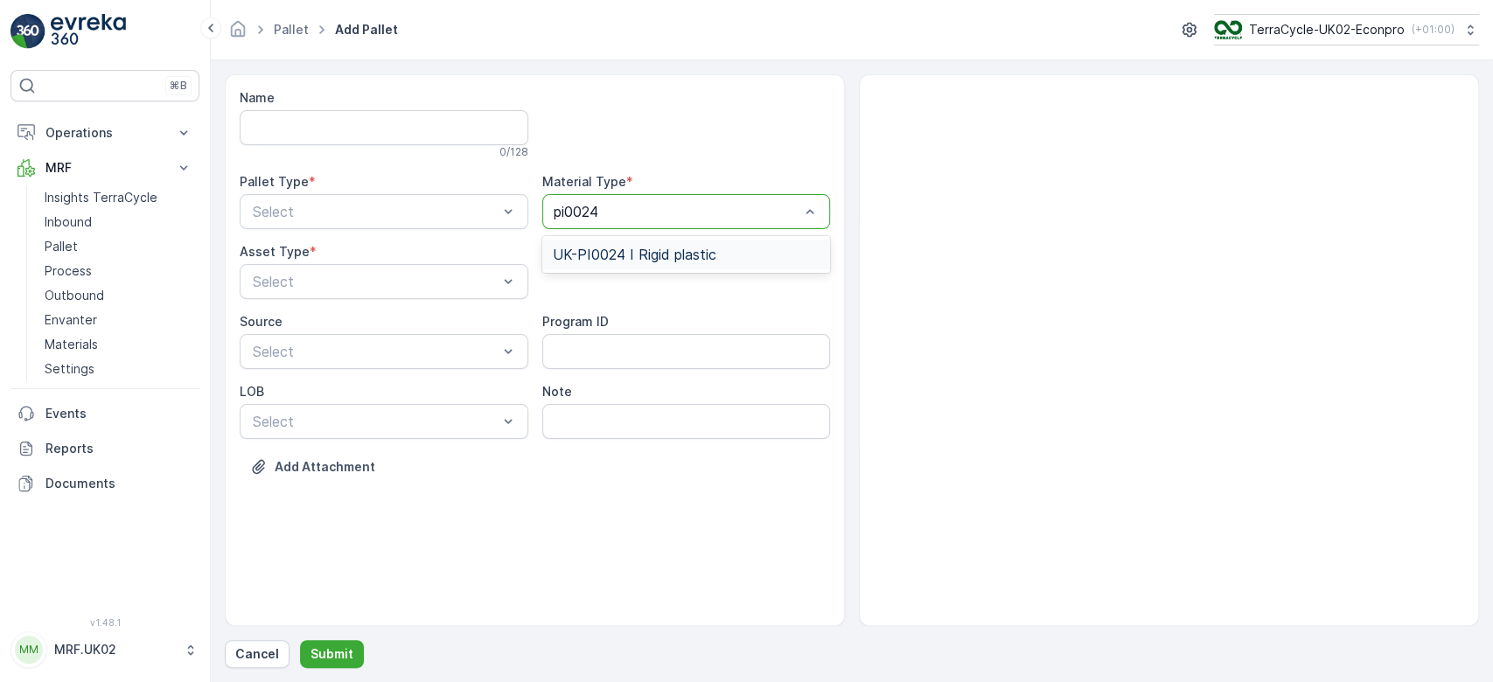
click at [723, 255] on div "UK-PI0024 I Rigid plastic" at bounding box center [687, 255] width 268 height 16
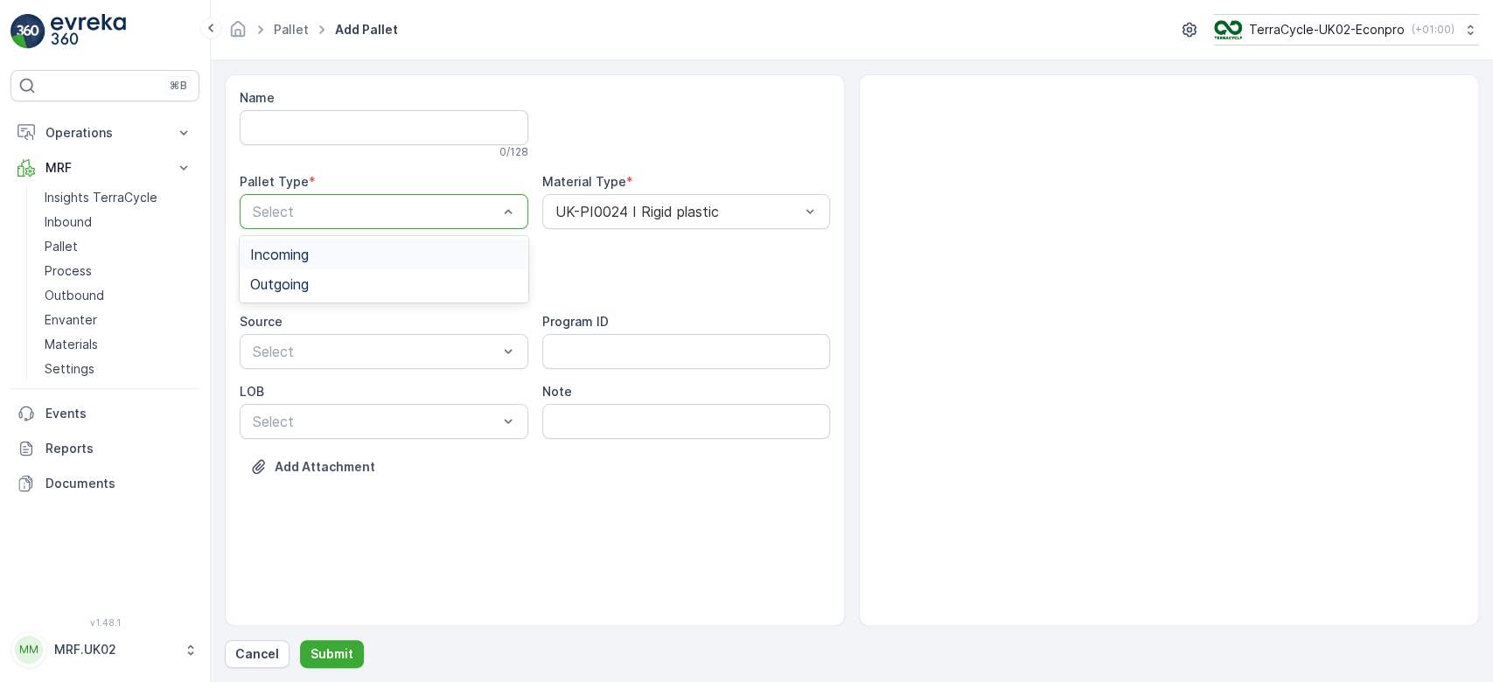
click at [326, 256] on div "Incoming" at bounding box center [384, 255] width 268 height 16
click at [339, 280] on div at bounding box center [375, 282] width 248 height 16
click at [314, 347] on div "Pallet" at bounding box center [384, 354] width 268 height 16
click at [327, 665] on button "Submit" at bounding box center [332, 654] width 64 height 28
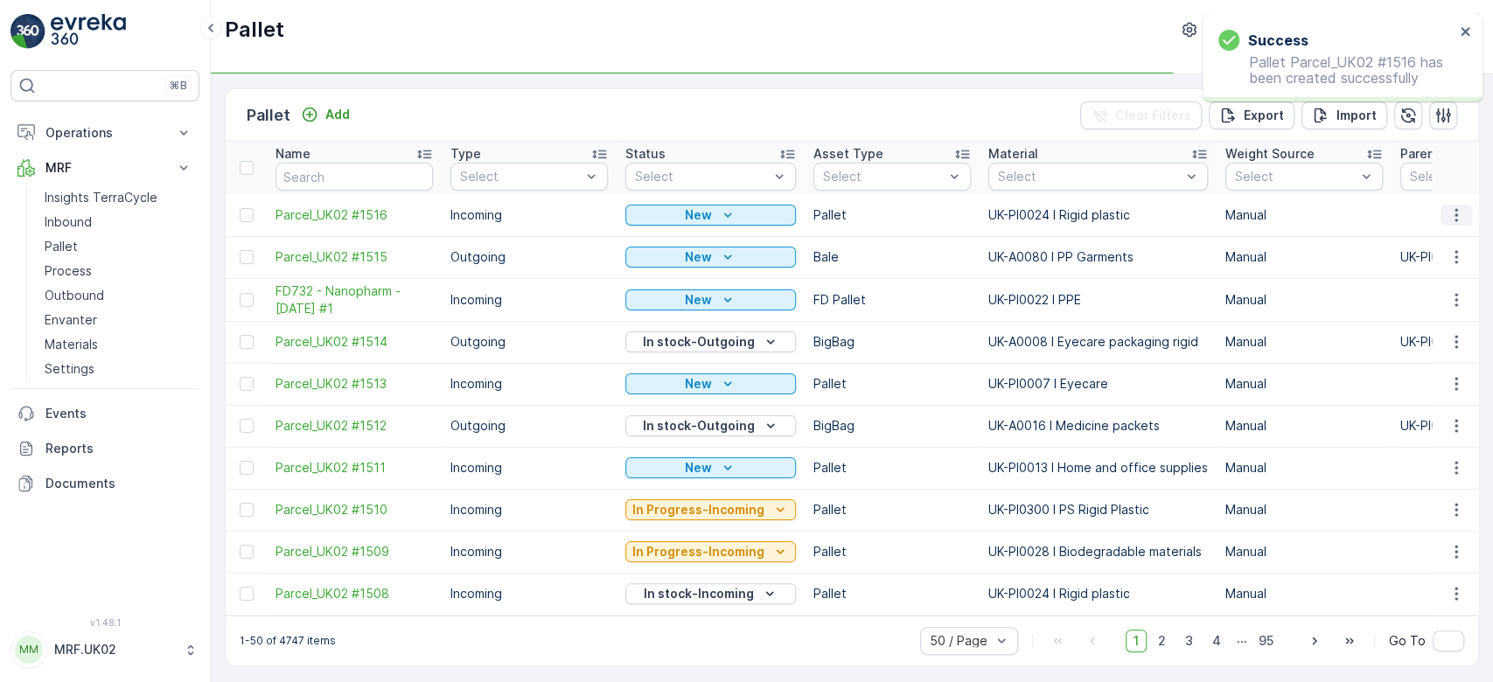
click at [1453, 207] on icon "button" at bounding box center [1456, 214] width 17 height 17
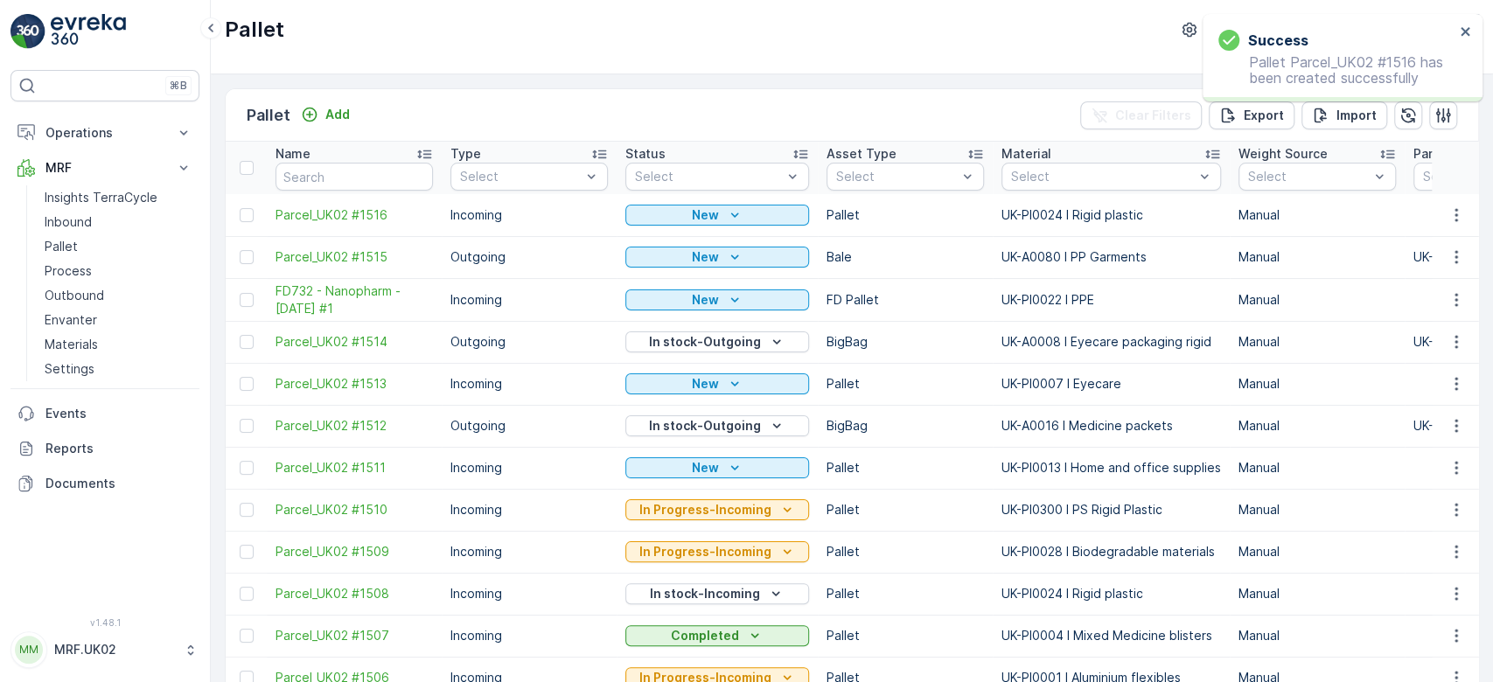
drag, startPoint x: 1437, startPoint y: 335, endPoint x: 1435, endPoint y: 325, distance: 10.0
click at [1435, 325] on td at bounding box center [1455, 342] width 47 height 42
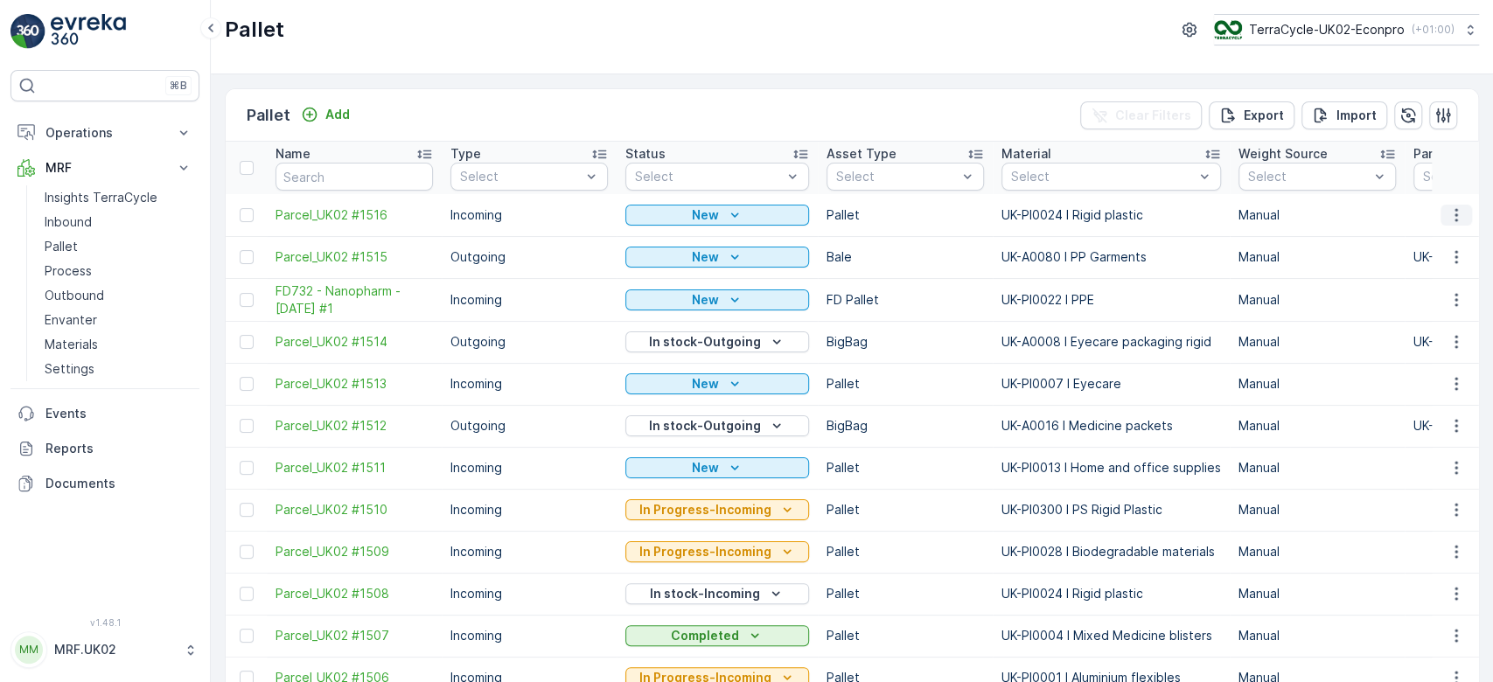
click at [1448, 213] on icon "button" at bounding box center [1456, 214] width 17 height 17
click at [1413, 338] on span "Print QR" at bounding box center [1409, 338] width 48 height 17
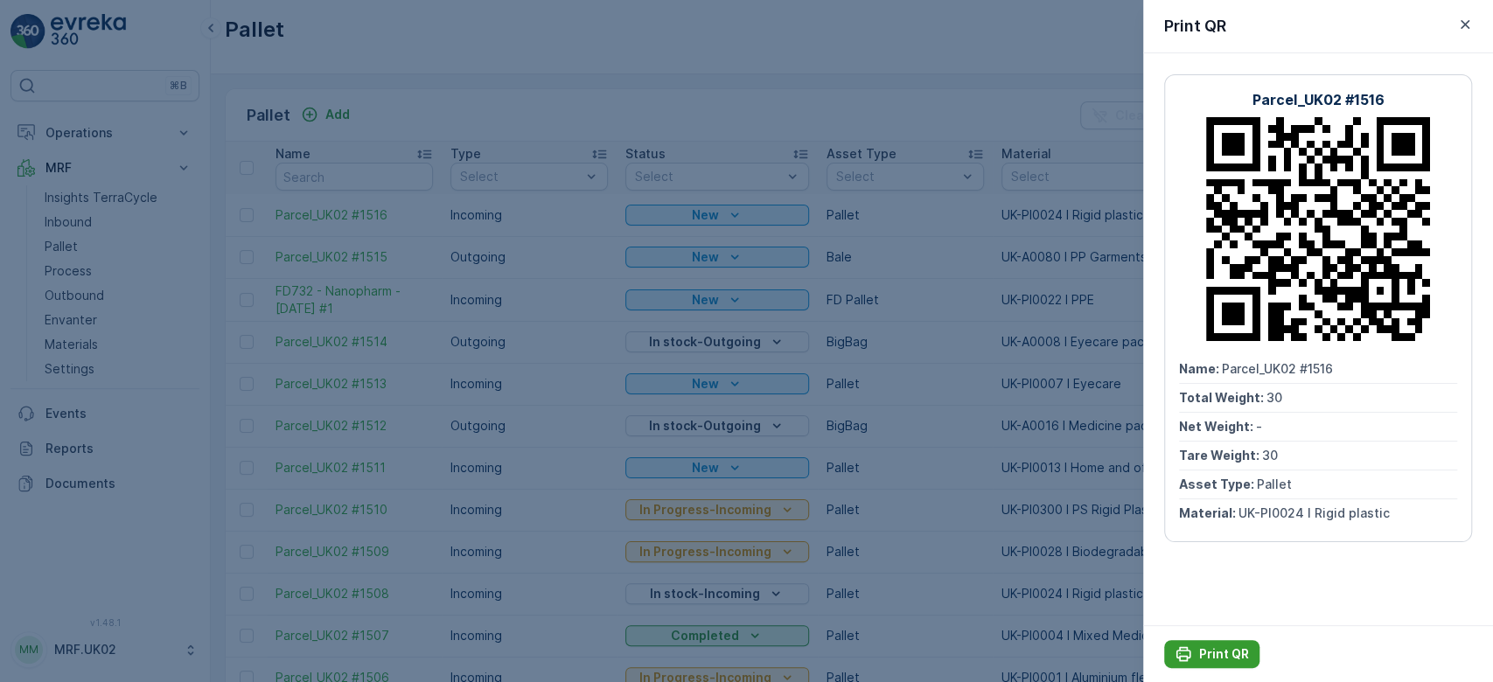
click at [1195, 649] on div "Print QR" at bounding box center [1212, 654] width 74 height 17
click at [94, 217] on div at bounding box center [746, 341] width 1493 height 682
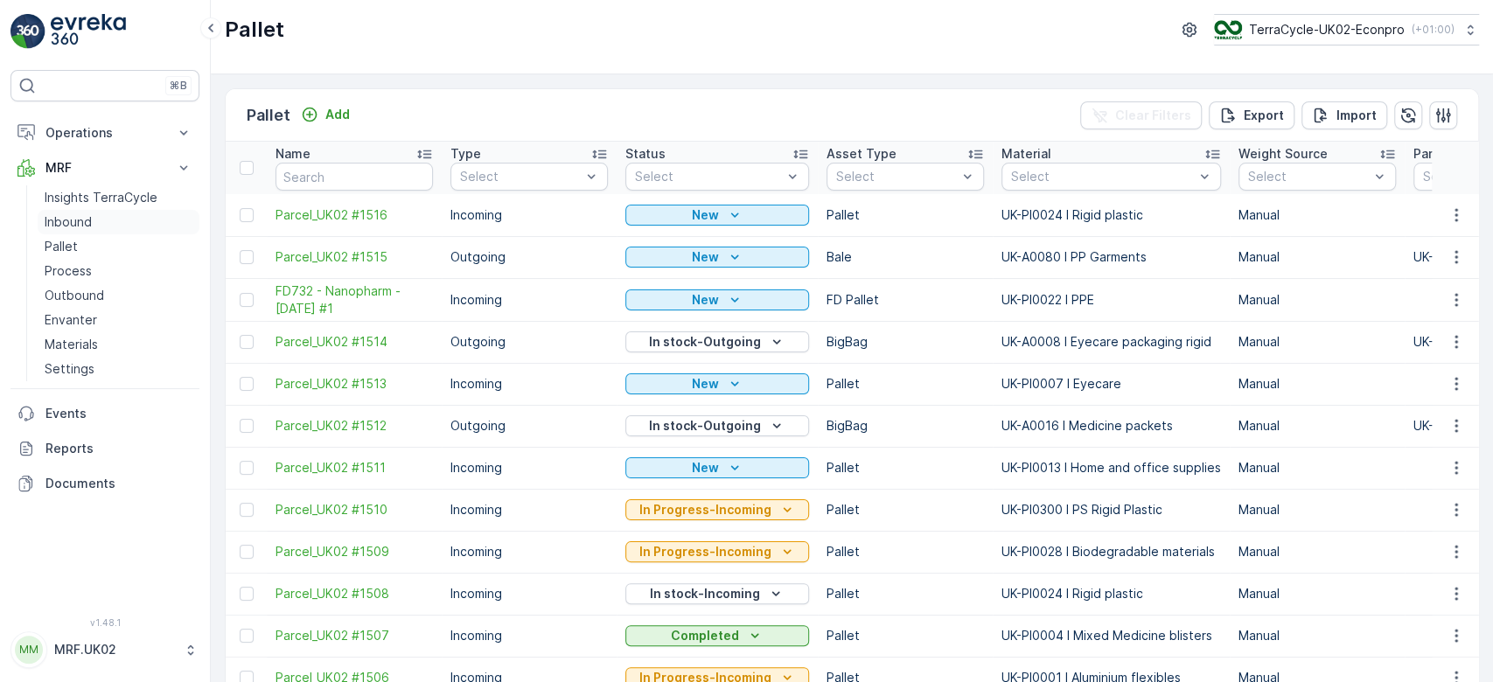
click at [94, 217] on link "Inbound" at bounding box center [119, 222] width 162 height 24
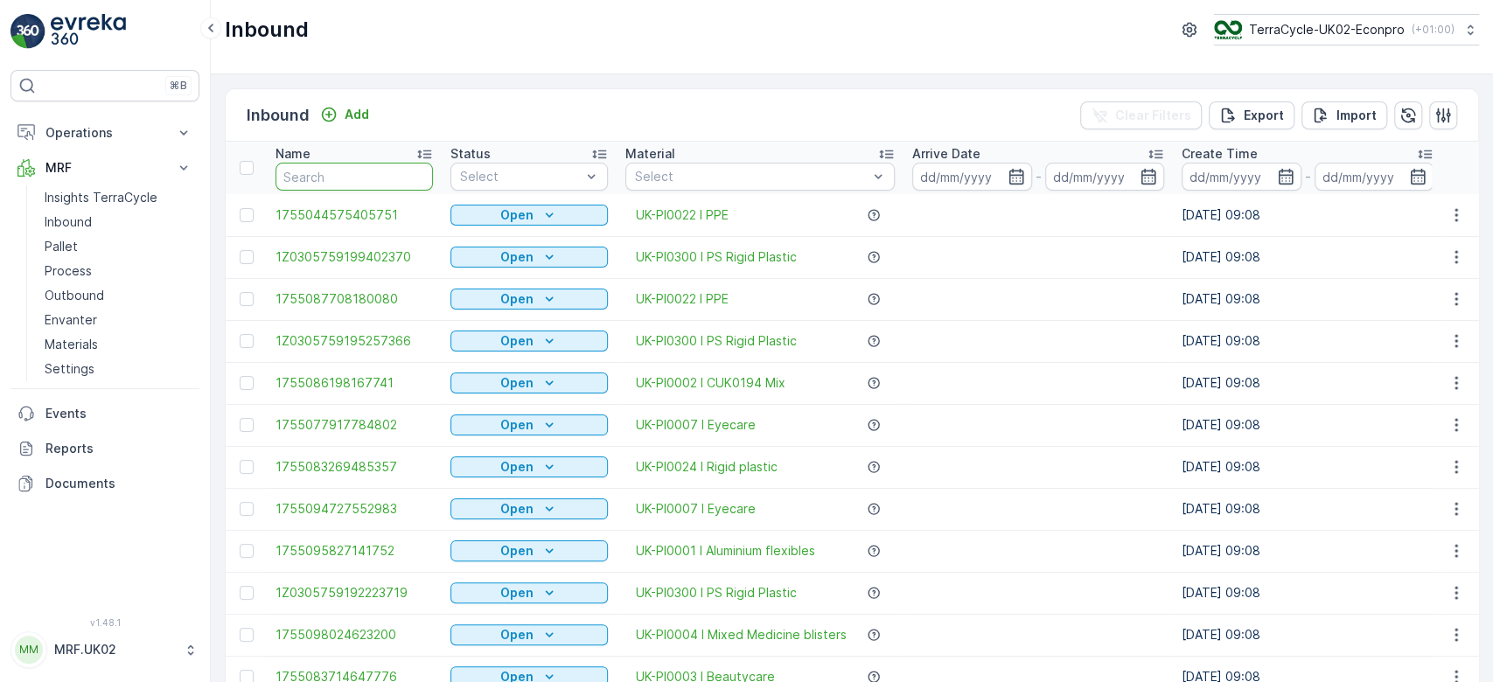
click at [328, 175] on input "text" at bounding box center [354, 177] width 157 height 28
